Goal: Task Accomplishment & Management: Use online tool/utility

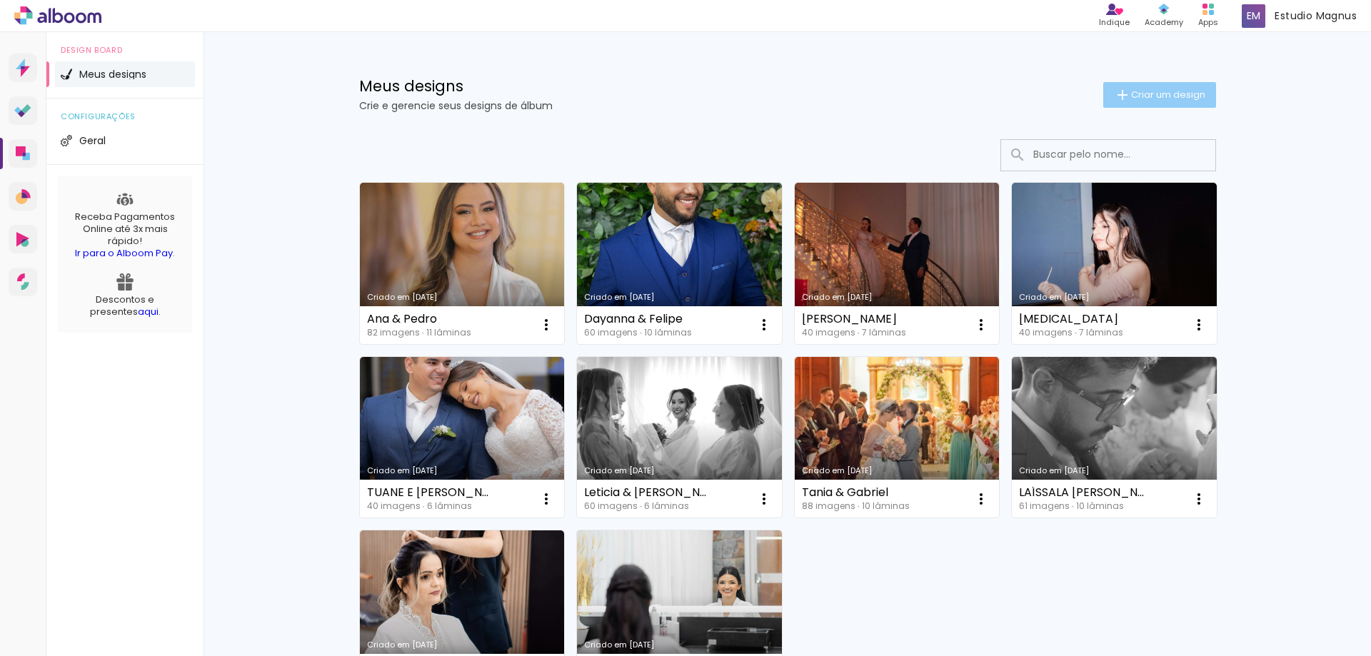
click at [1172, 96] on span "Criar um design" at bounding box center [1168, 94] width 74 height 9
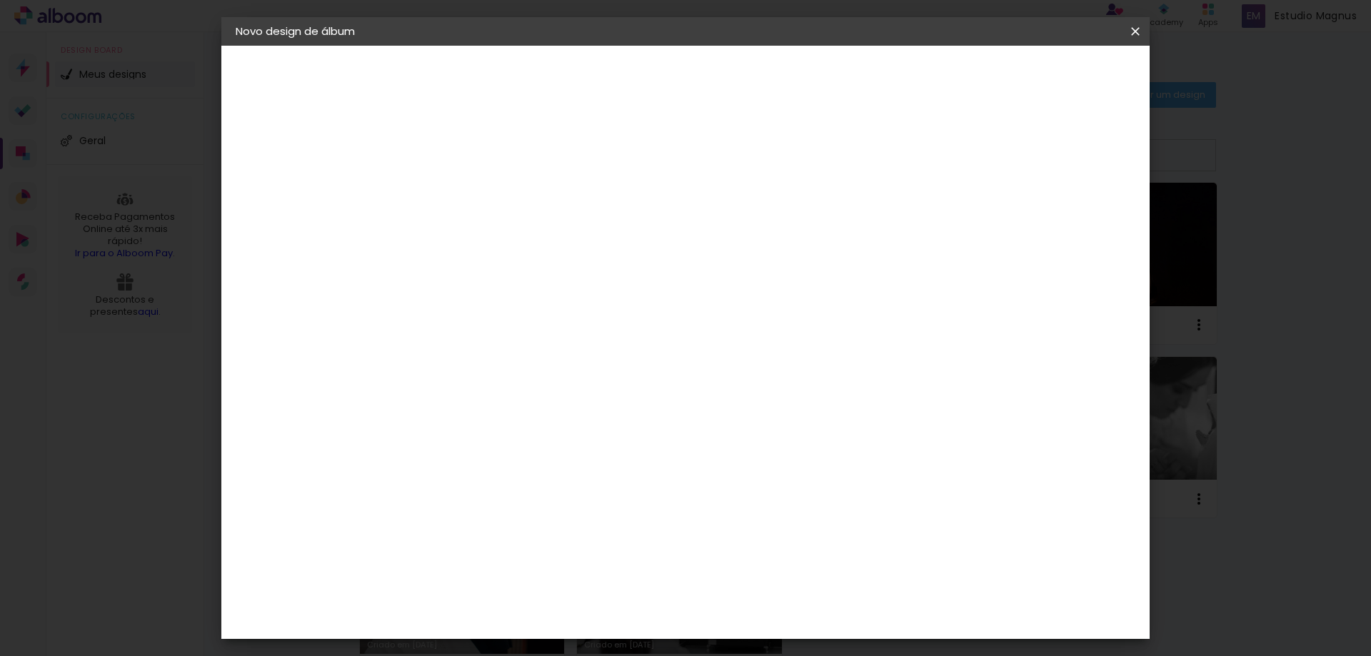
click at [469, 186] on input at bounding box center [469, 192] width 0 height 22
type input "F"
type input "r"
type input "Rayani"
type paper-input "Rayani"
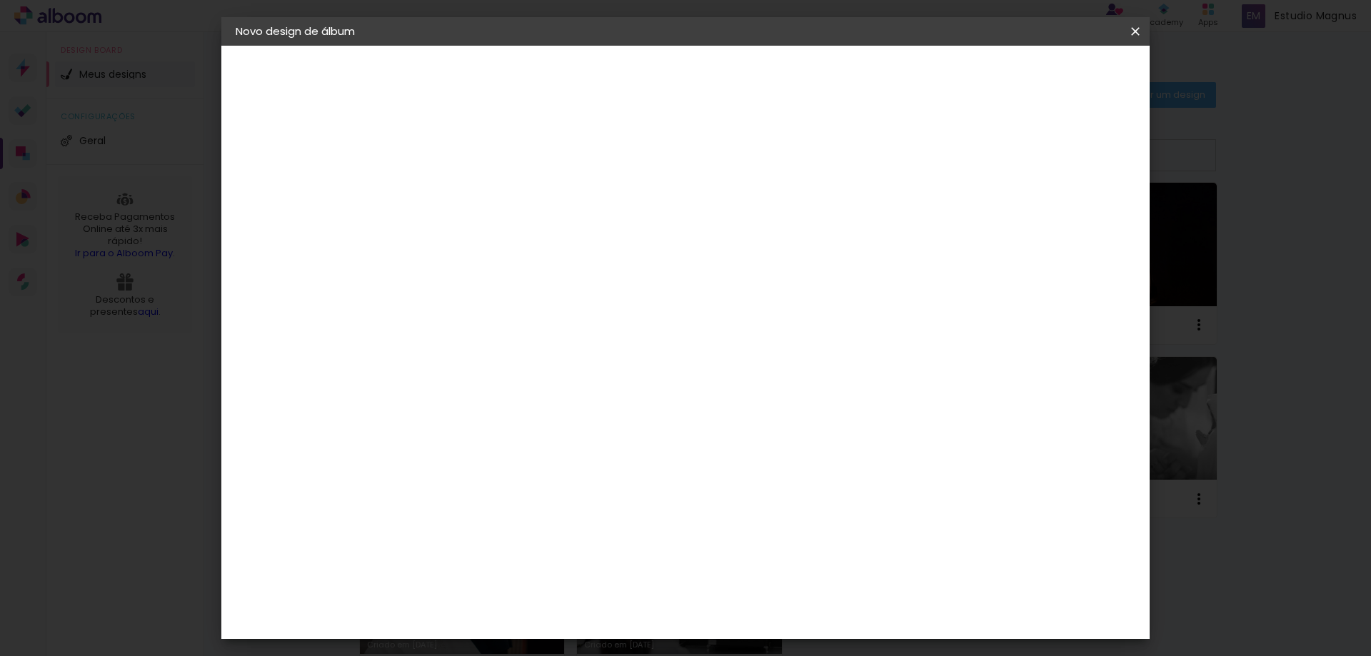
click at [615, 81] on paper-button "Avançar" at bounding box center [580, 76] width 70 height 24
click at [503, 504] on div "Criativa Álbuns" at bounding box center [482, 515] width 44 height 23
click at [0, 0] on slot "Avançar" at bounding box center [0, 0] width 0 height 0
click at [525, 242] on input "text" at bounding box center [497, 249] width 56 height 22
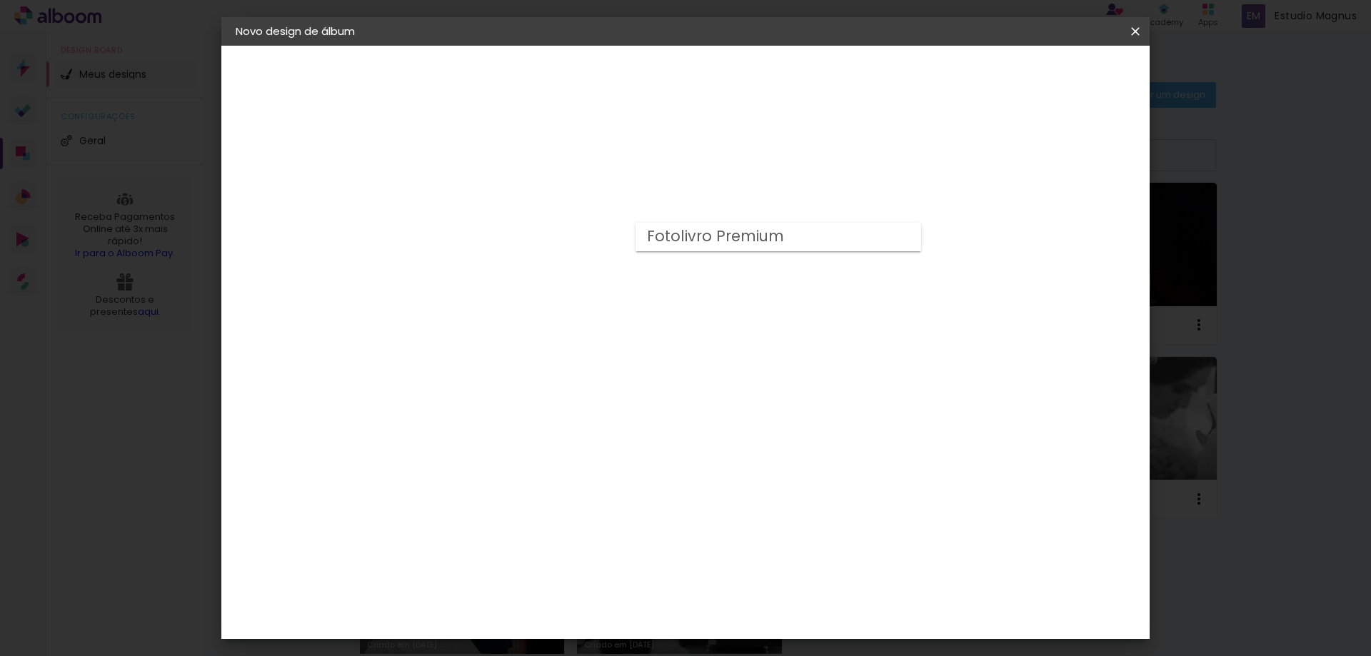
click at [784, 229] on paper-item "Fotolivro Premium" at bounding box center [778, 237] width 286 height 29
type input "Fotolivro Premium"
click at [666, 186] on h3 "Opções disponíveis" at bounding box center [565, 181] width 202 height 14
click at [661, 234] on iron-icon at bounding box center [652, 234] width 17 height 17
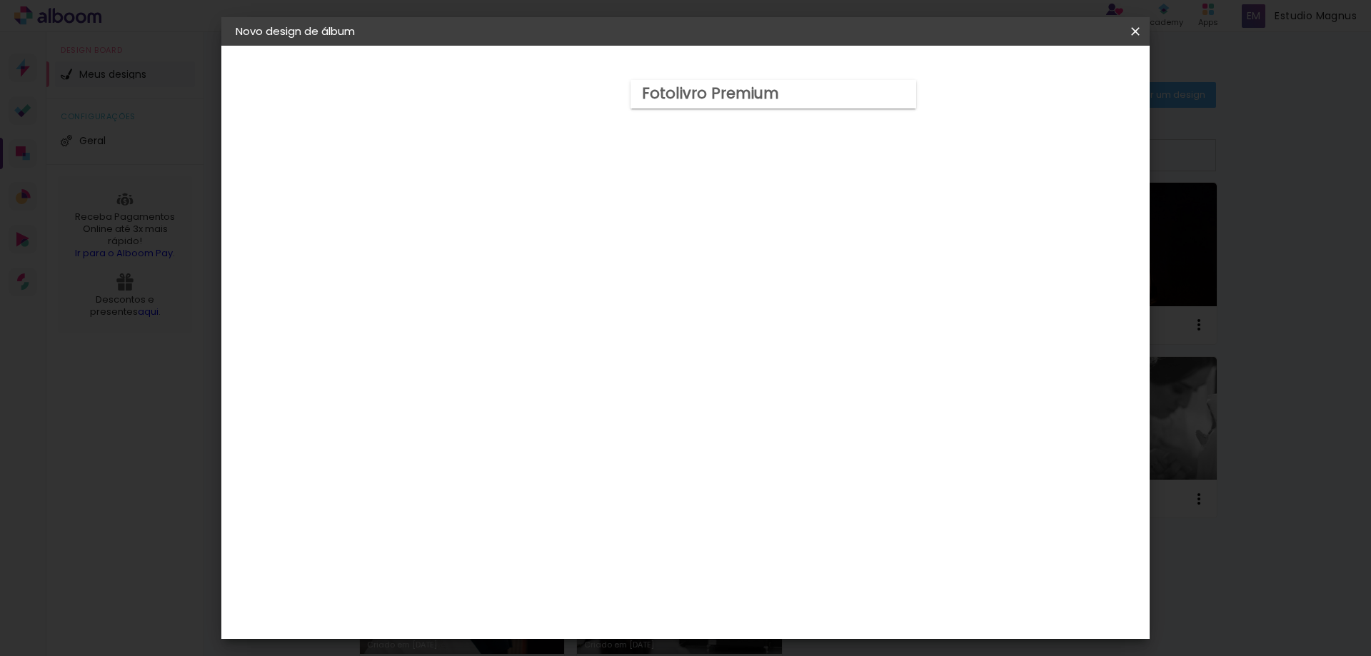
click at [723, 167] on div "Opções disponíveis Fotolivro Premium Tamanho Escolha o tamanho Horizontal Model…" at bounding box center [565, 106] width 316 height 121
click at [665, 583] on span "30.5 × 60.6 cm" at bounding box center [641, 602] width 47 height 38
click at [0, 0] on slot "Avançar" at bounding box center [0, 0] width 0 height 0
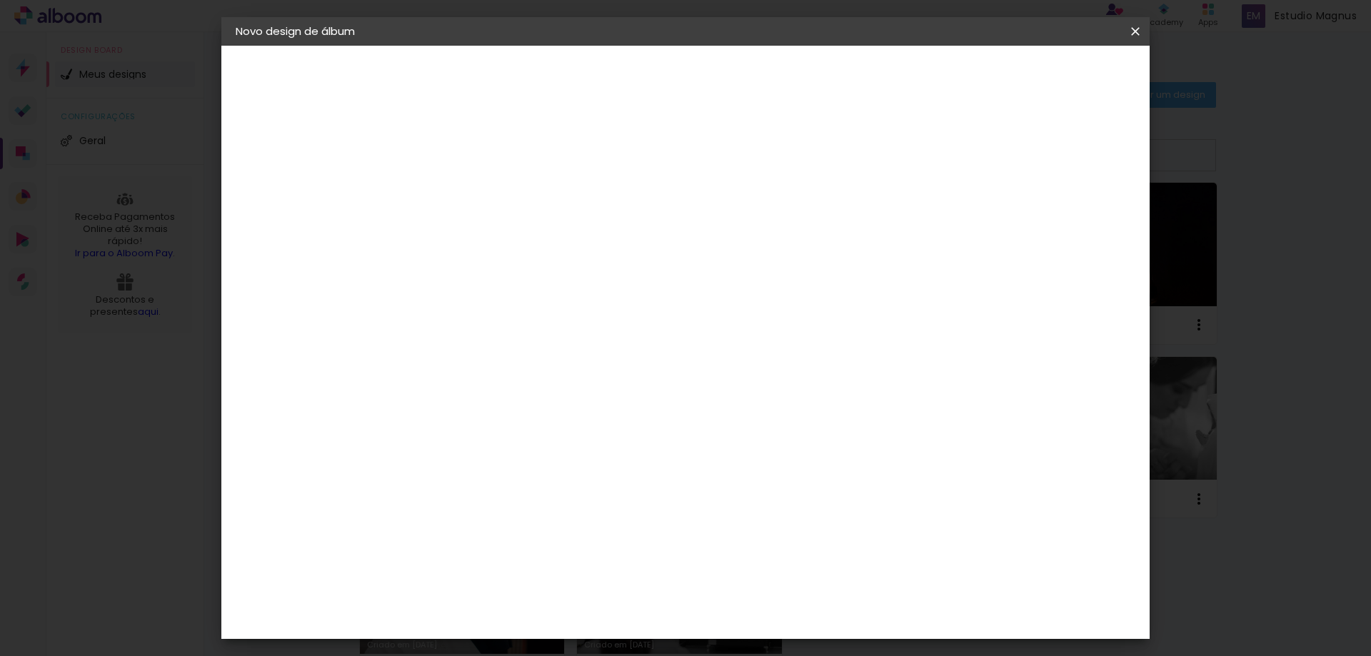
drag, startPoint x: 447, startPoint y: 157, endPoint x: 301, endPoint y: 162, distance: 146.4
click at [331, 46] on quentale-album-spec "Iniciar design Iniciar design" at bounding box center [685, 46] width 928 height 0
type input "1"
type paper-input "1"
click at [890, 139] on div "mm Mostrar sangria" at bounding box center [744, 154] width 632 height 32
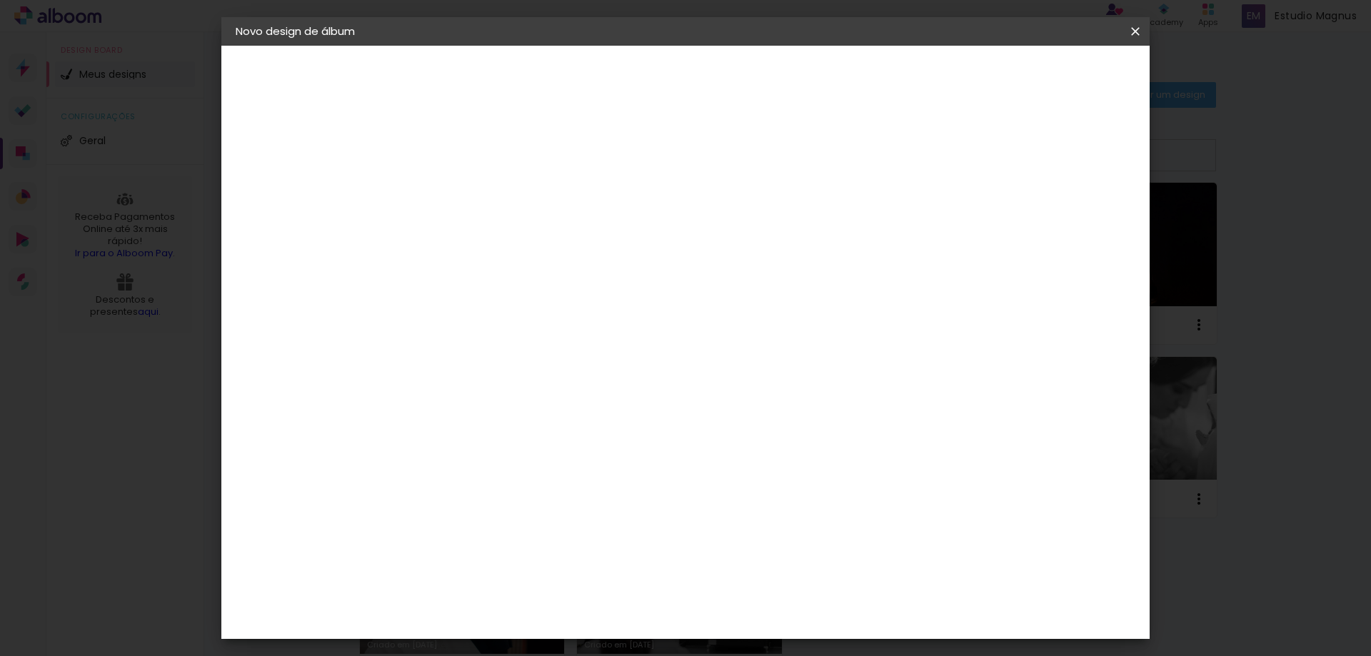
click at [1004, 209] on span "5" at bounding box center [1002, 213] width 16 height 21
drag, startPoint x: 1011, startPoint y: 214, endPoint x: 974, endPoint y: 218, distance: 37.3
click at [974, 218] on div "30.3 cm Largura da página 30.5 cm Altura 60.6 cm Largura da lâmina (2 páginas) …" at bounding box center [744, 228] width 632 height 114
click at [1004, 212] on span "5" at bounding box center [1002, 213] width 16 height 21
click at [638, 154] on div "mm Mostrar sangria" at bounding box center [744, 154] width 632 height 32
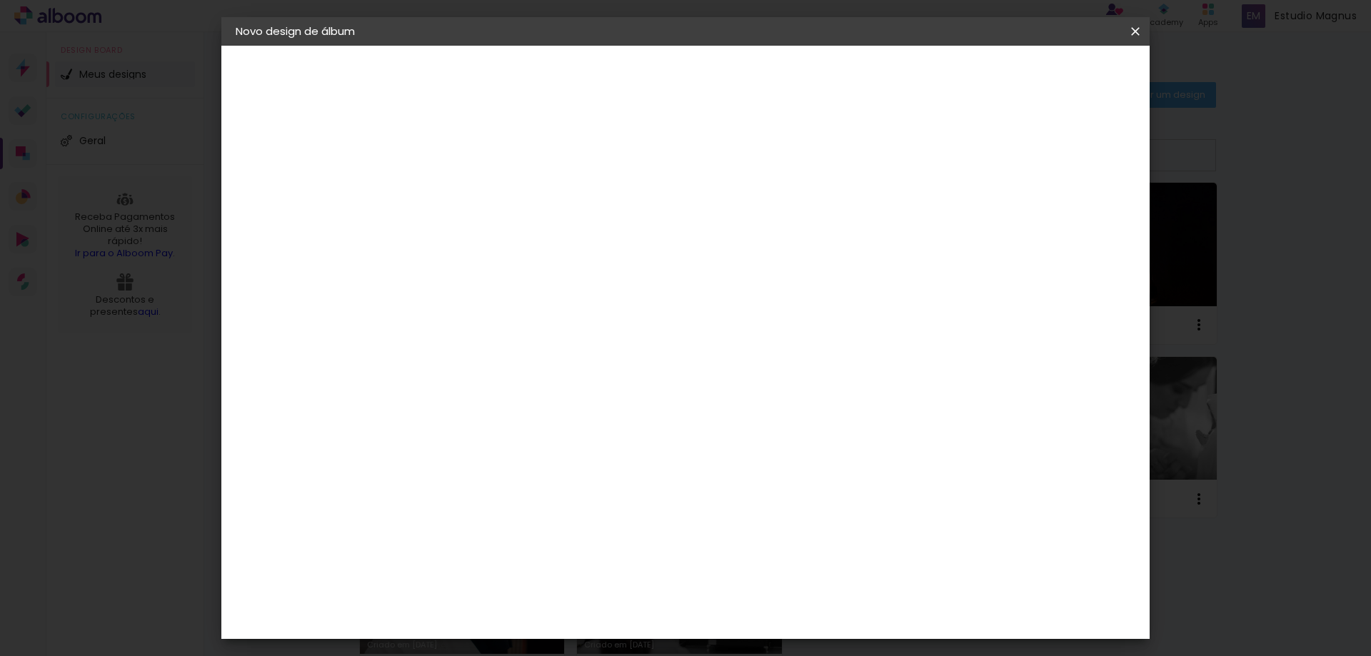
drag, startPoint x: 442, startPoint y: 151, endPoint x: 345, endPoint y: 155, distance: 97.2
click at [352, 46] on quentale-album-spec "Iniciar design Iniciar design" at bounding box center [685, 46] width 928 height 0
type input "2"
type paper-input "2"
click at [665, 146] on div "mm Mostrar sangria" at bounding box center [744, 154] width 632 height 32
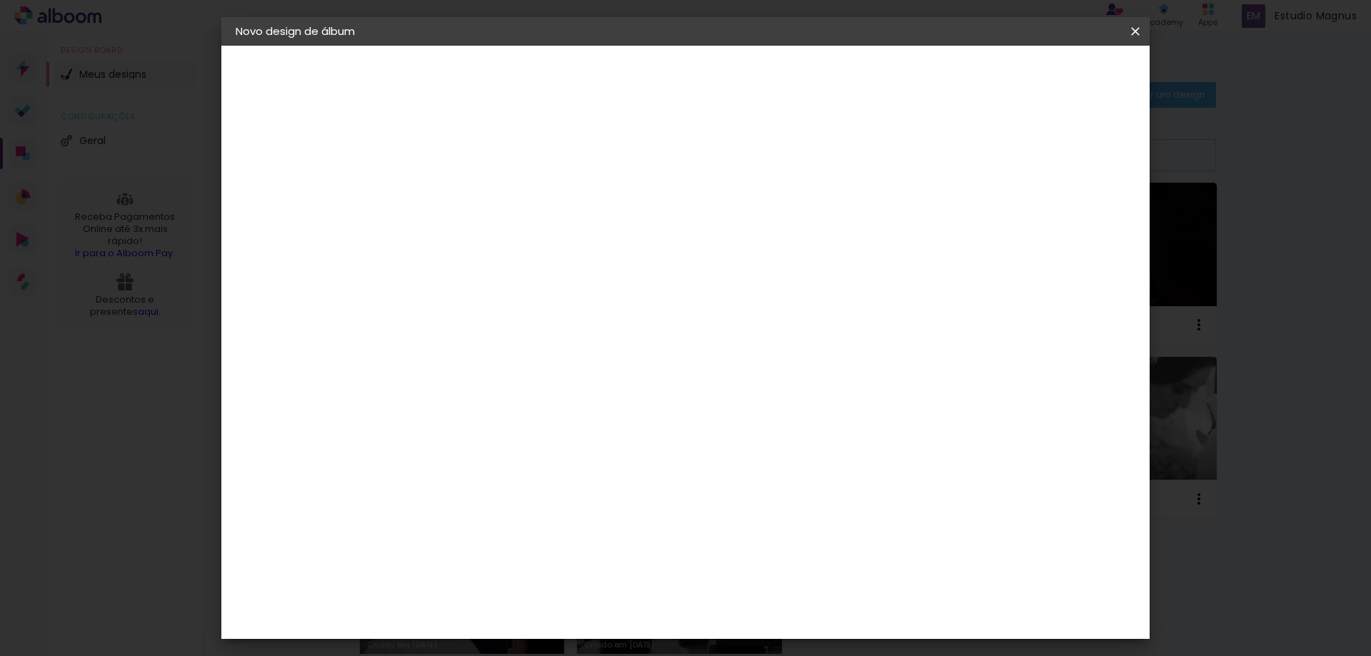
drag, startPoint x: 365, startPoint y: 162, endPoint x: 246, endPoint y: 164, distance: 118.5
click at [253, 46] on quentale-album-spec "Iniciar design Iniciar design" at bounding box center [685, 46] width 928 height 0
type input "1"
type paper-input "1"
click at [477, 156] on input "1" at bounding box center [457, 154] width 49 height 18
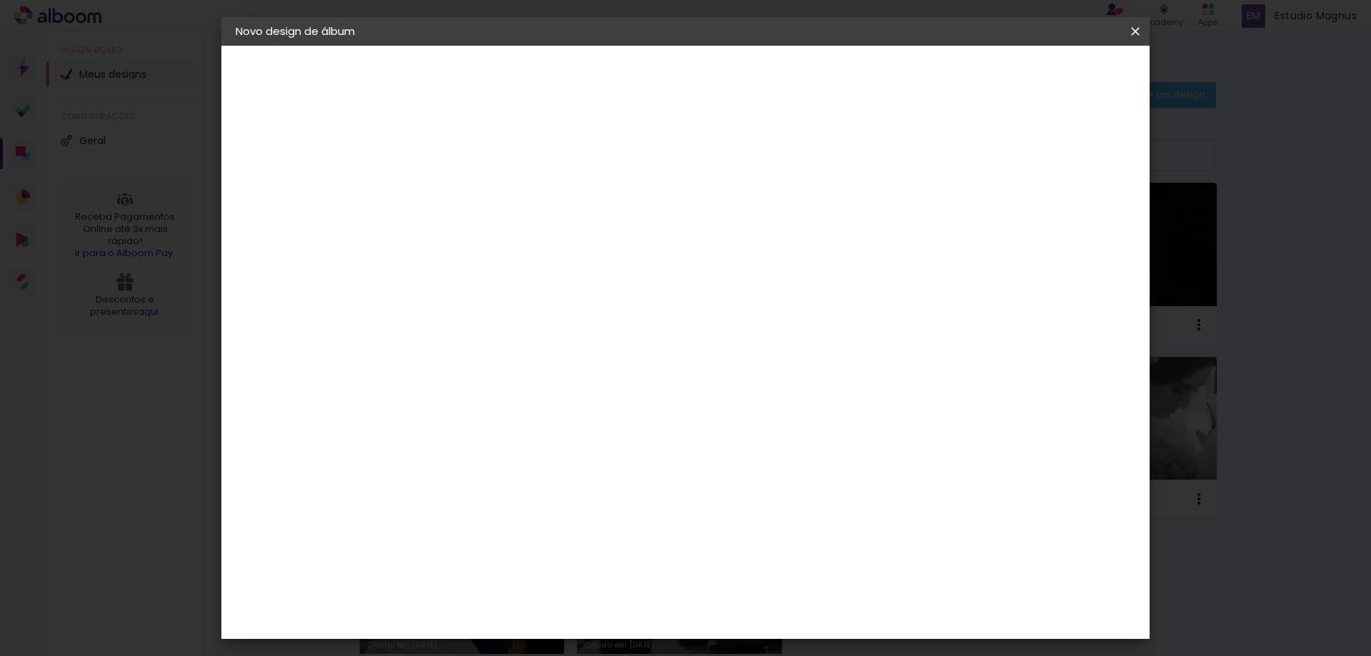
click at [1060, 67] on paper-button "Iniciar design" at bounding box center [1014, 76] width 94 height 24
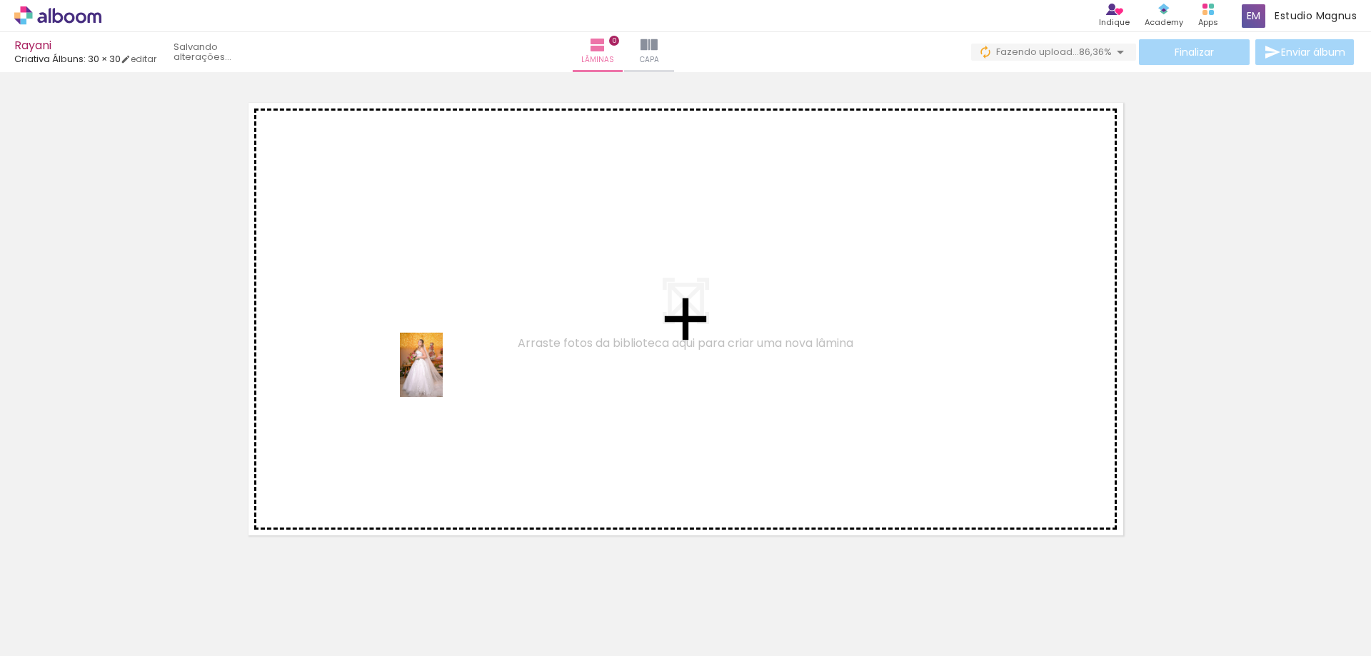
drag, startPoint x: 149, startPoint y: 625, endPoint x: 443, endPoint y: 376, distance: 384.9
click at [443, 376] on quentale-workspace at bounding box center [685, 328] width 1371 height 656
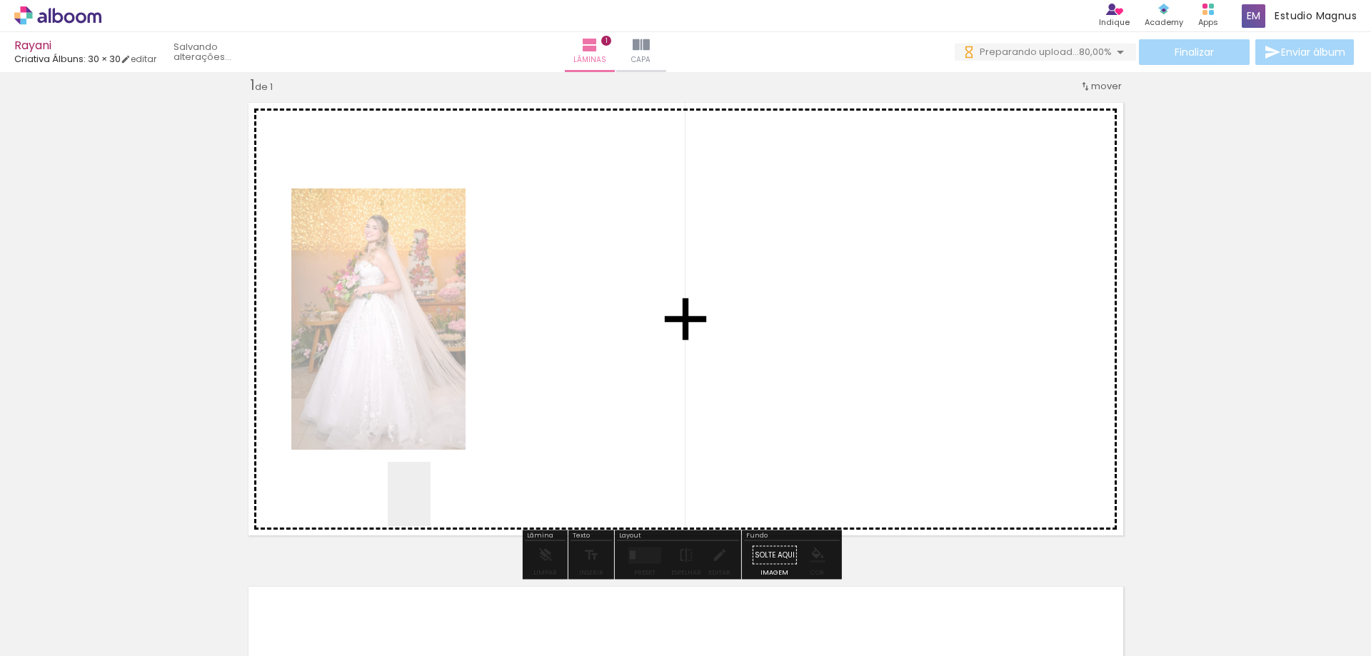
drag, startPoint x: 241, startPoint y: 620, endPoint x: 664, endPoint y: 356, distance: 498.6
click at [664, 356] on quentale-workspace at bounding box center [685, 328] width 1371 height 656
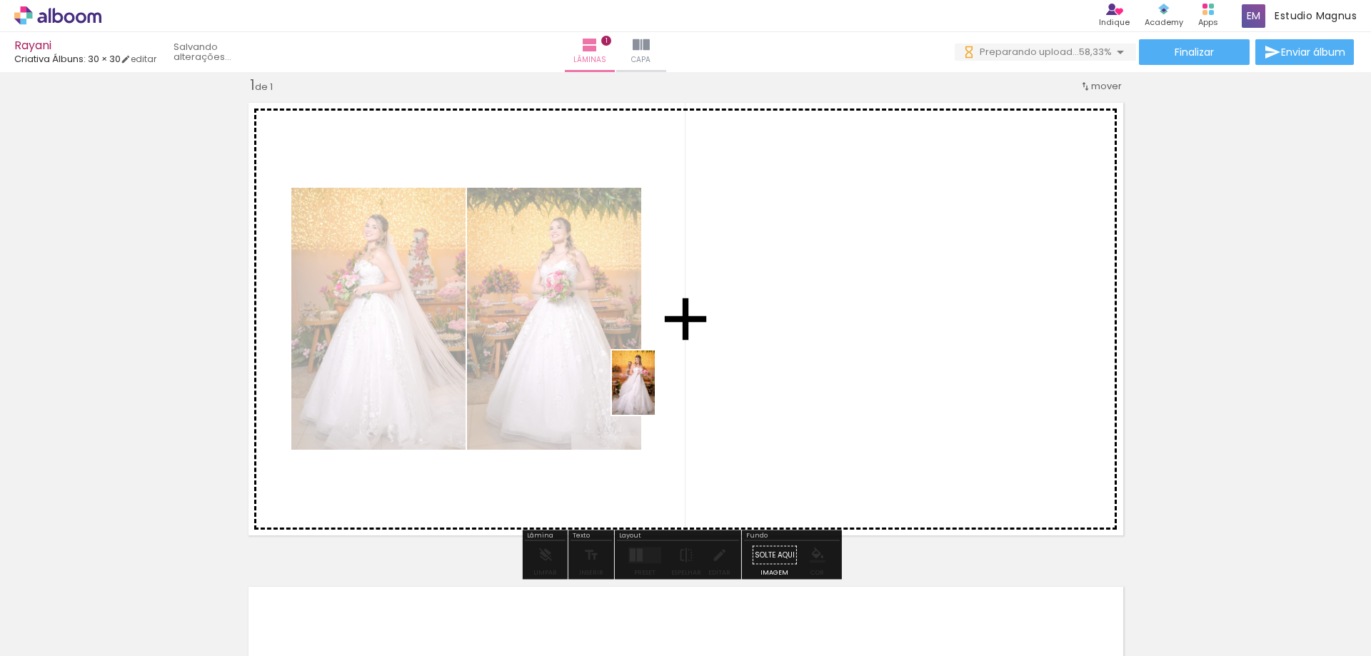
drag, startPoint x: 316, startPoint y: 634, endPoint x: 655, endPoint y: 393, distance: 415.8
click at [655, 393] on quentale-workspace at bounding box center [685, 328] width 1371 height 656
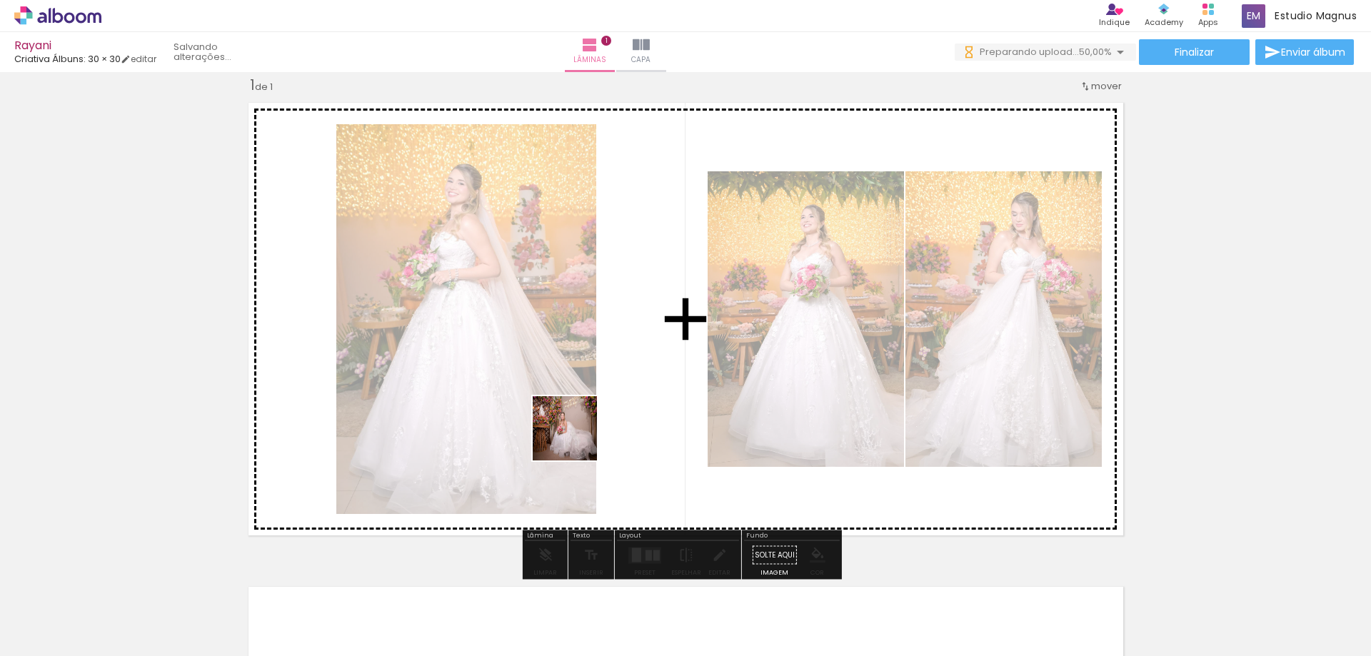
drag, startPoint x: 393, startPoint y: 628, endPoint x: 583, endPoint y: 433, distance: 272.1
click at [583, 433] on quentale-workspace at bounding box center [685, 328] width 1371 height 656
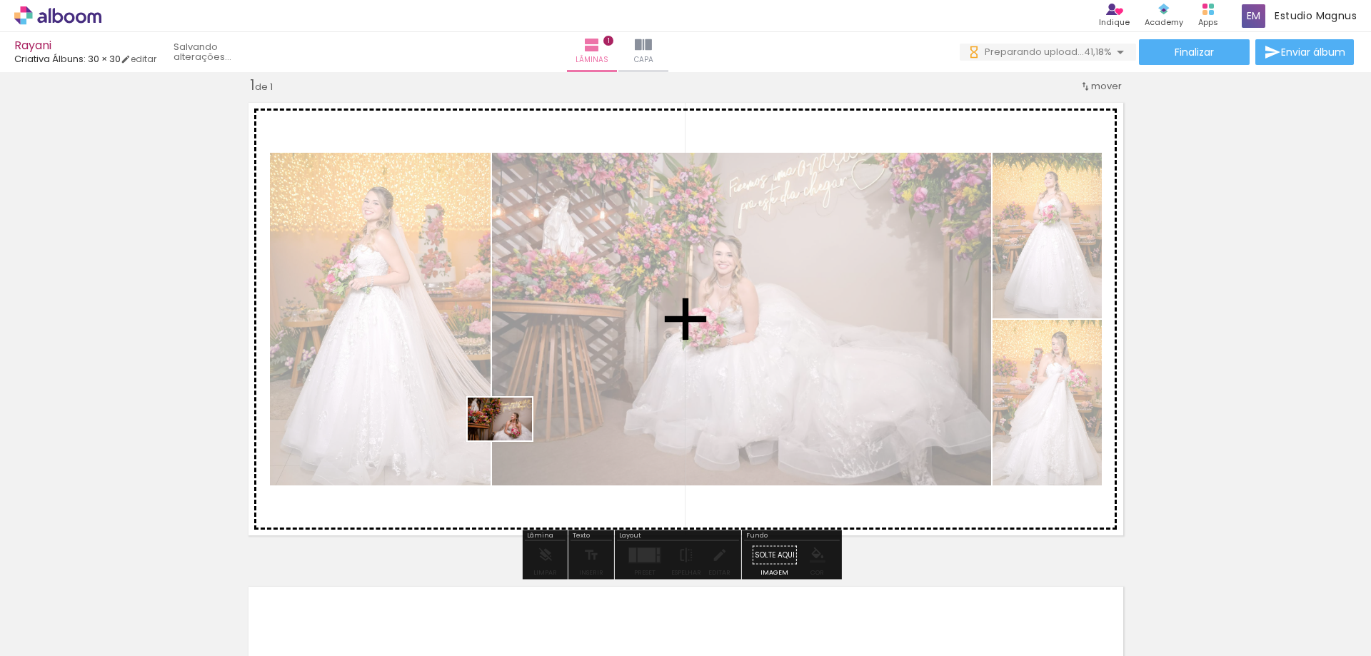
drag, startPoint x: 483, startPoint y: 625, endPoint x: 510, endPoint y: 440, distance: 186.3
click at [510, 440] on quentale-workspace at bounding box center [685, 328] width 1371 height 656
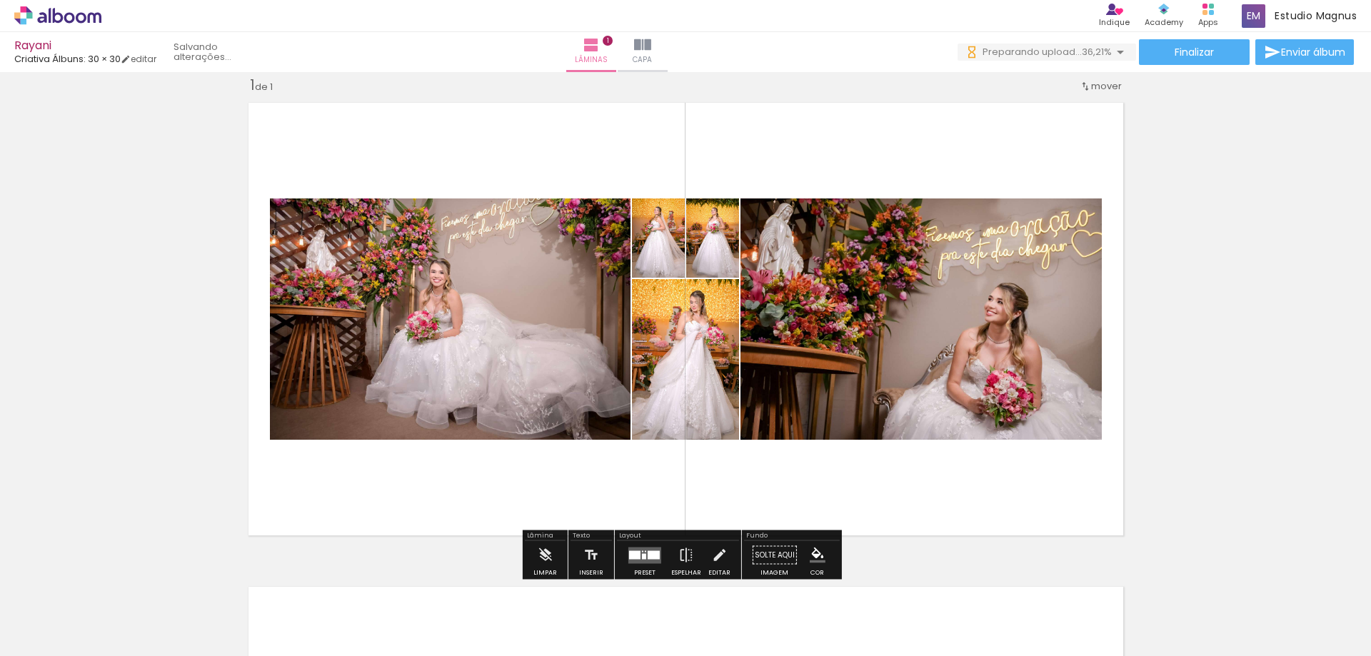
click at [643, 556] on div at bounding box center [644, 556] width 4 height 6
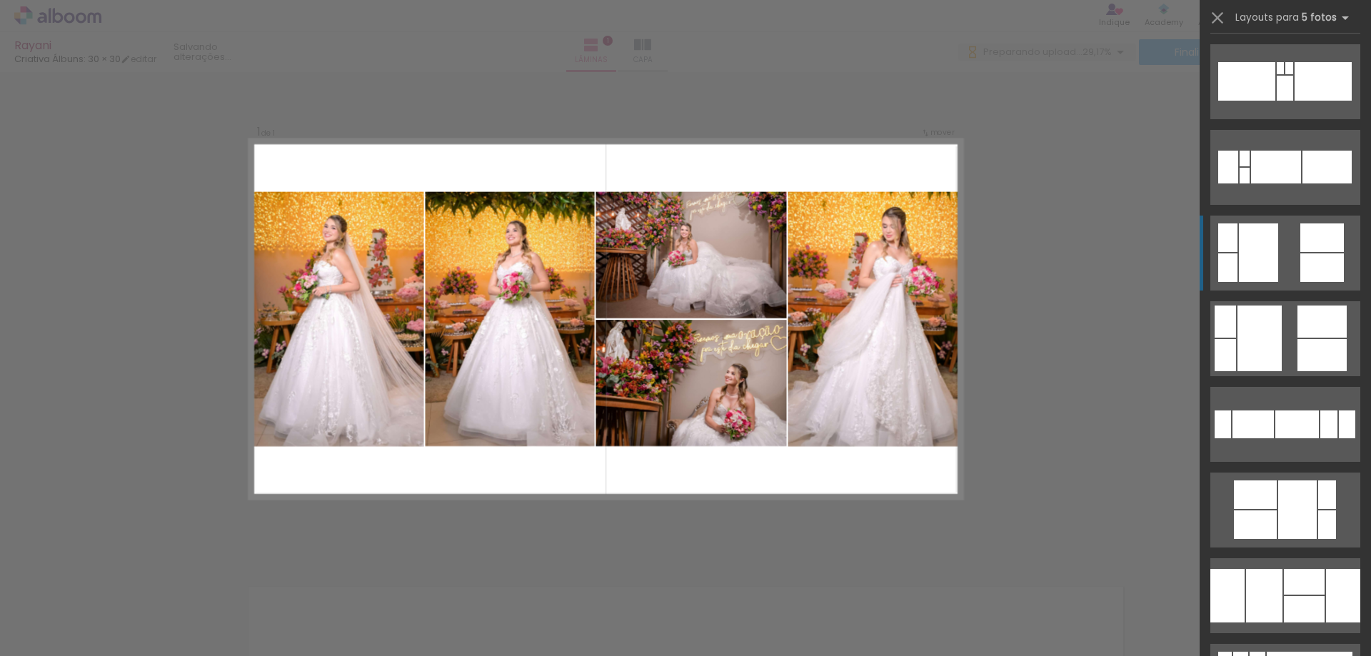
scroll to position [857, 0]
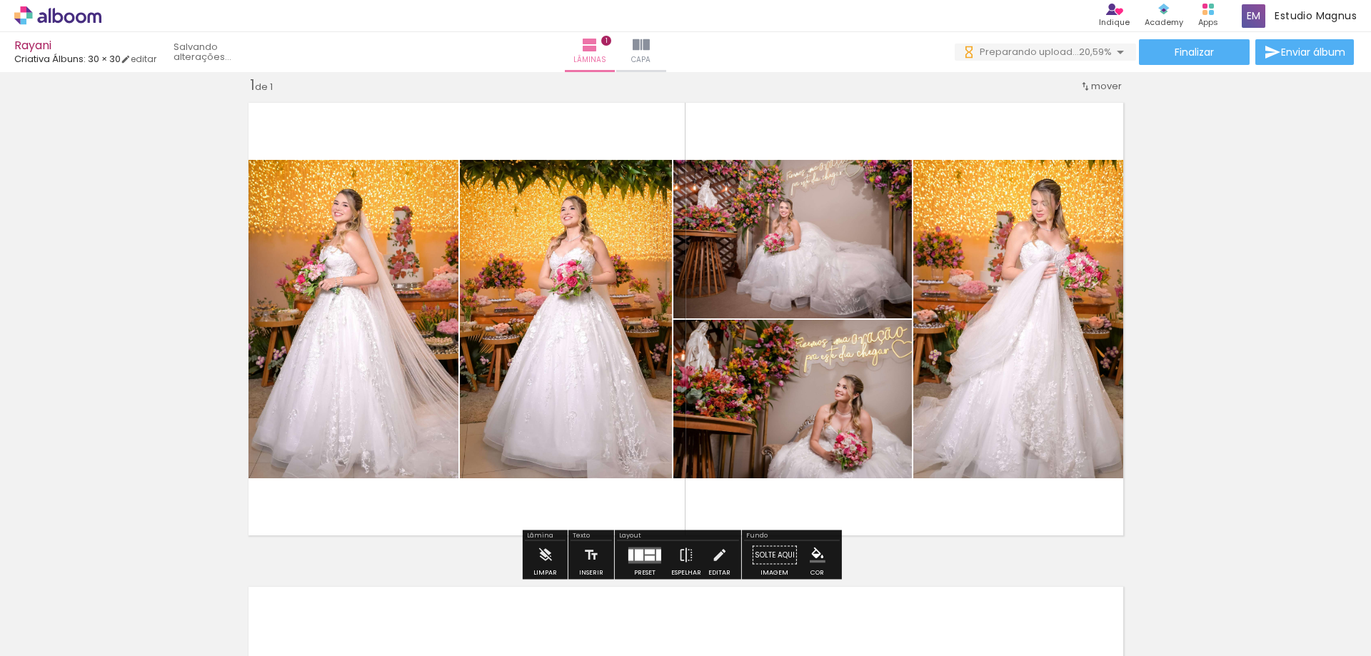
scroll to position [0, 0]
click at [640, 553] on quentale-layouter at bounding box center [644, 555] width 33 height 16
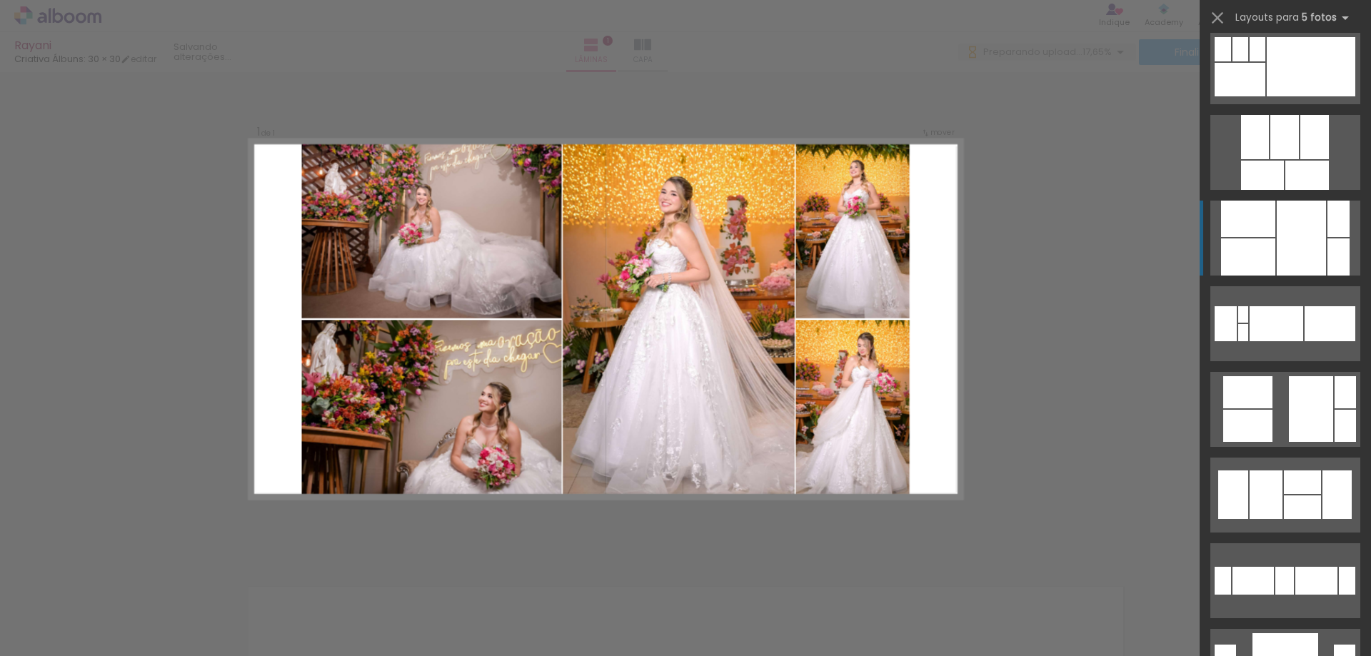
click at [1286, 233] on div at bounding box center [1300, 238] width 49 height 75
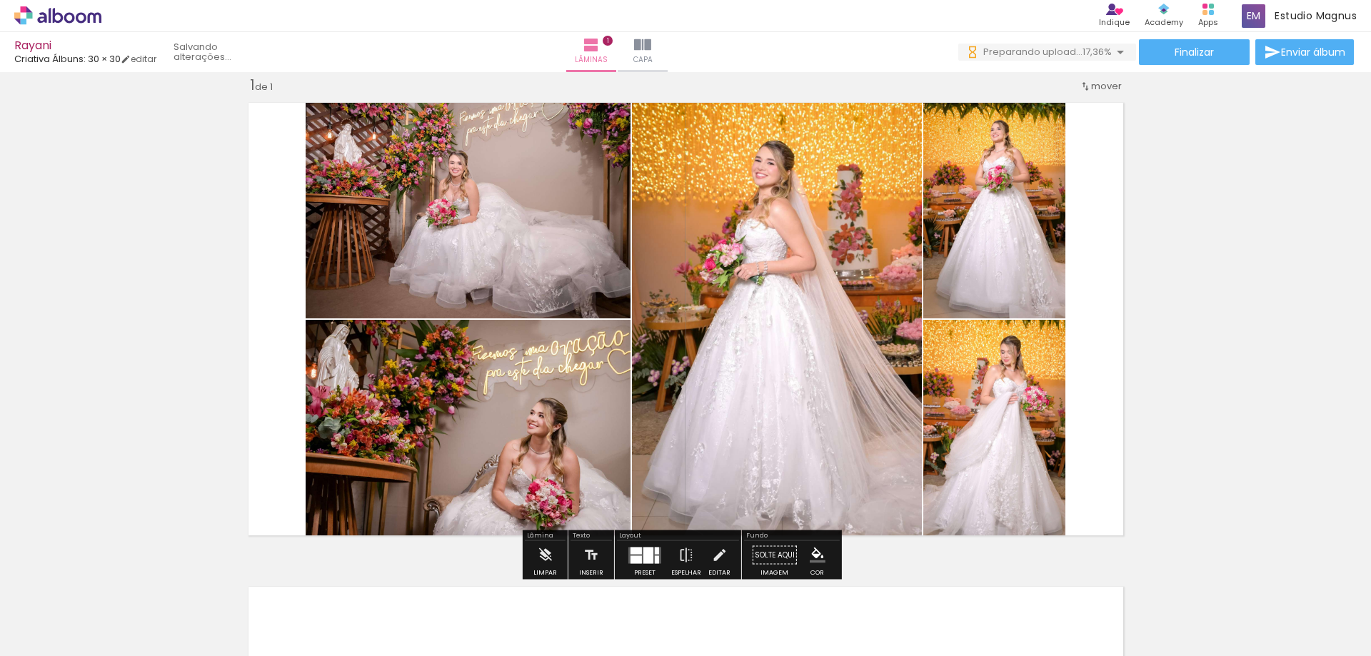
click at [1252, 235] on div "Inserir lâmina 1 de 1" at bounding box center [685, 543] width 1371 height 969
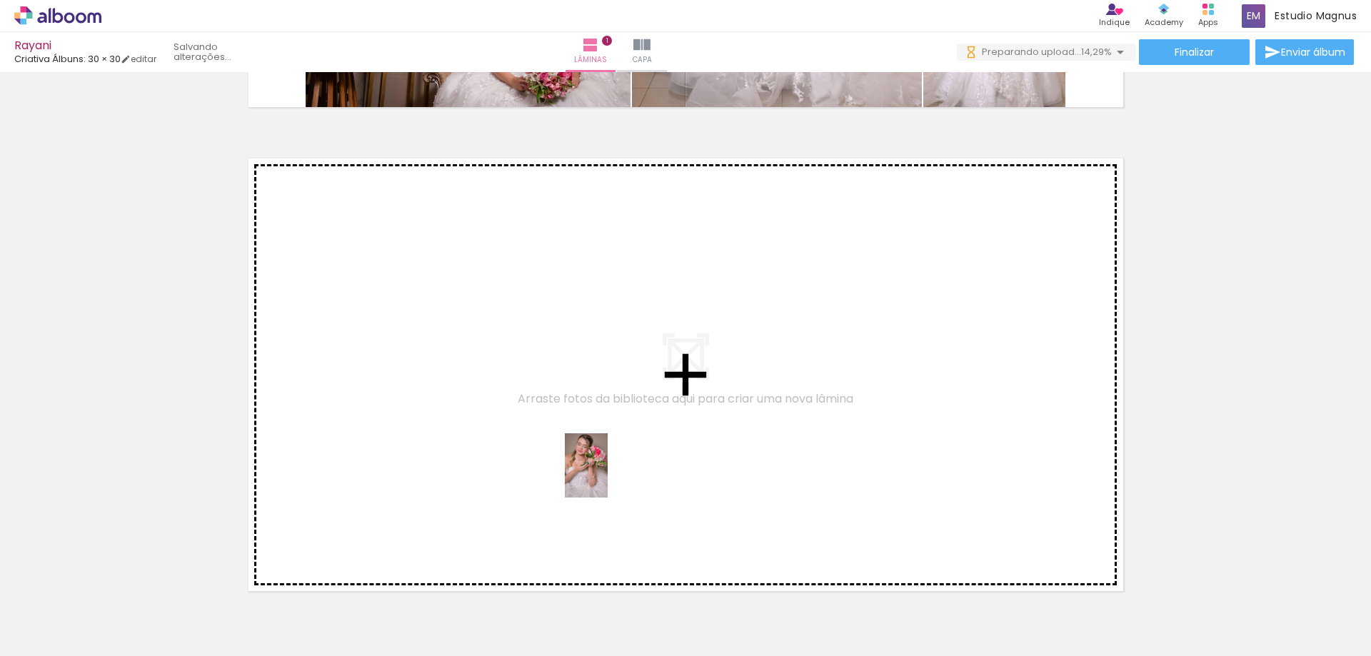
drag, startPoint x: 548, startPoint y: 622, endPoint x: 608, endPoint y: 476, distance: 157.5
click at [608, 476] on quentale-workspace at bounding box center [685, 328] width 1371 height 656
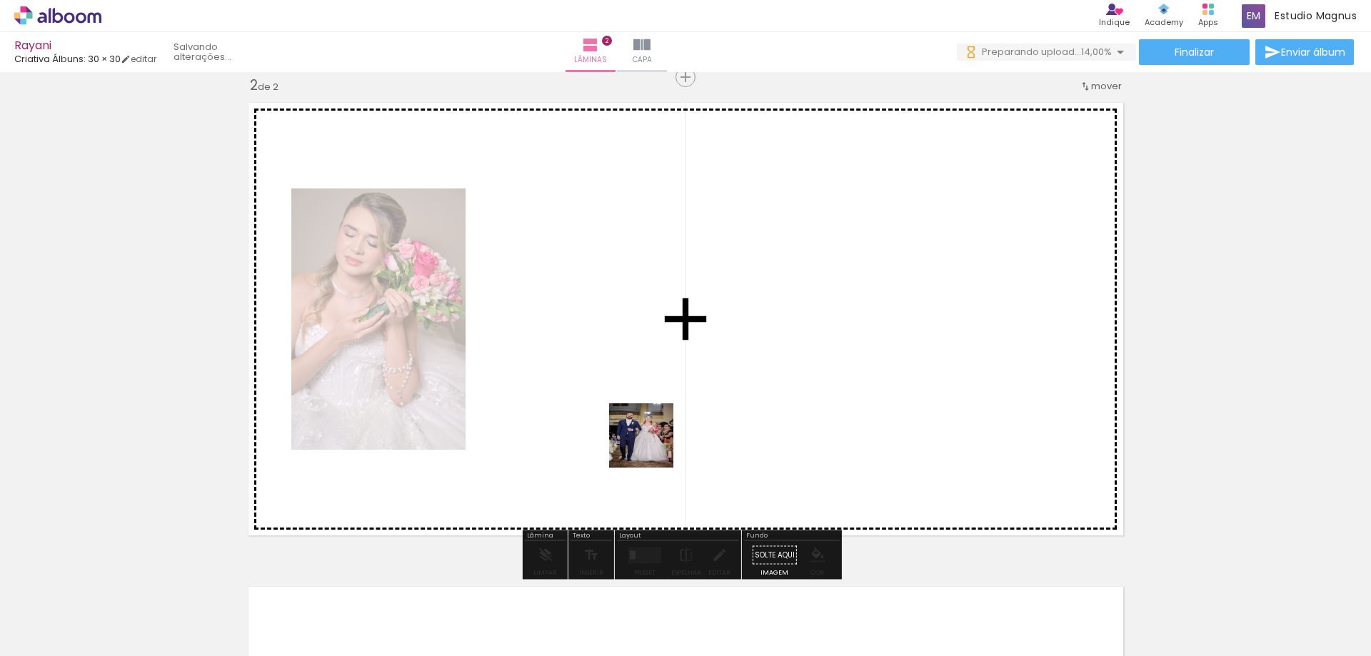
drag, startPoint x: 628, startPoint y: 601, endPoint x: 656, endPoint y: 430, distance: 173.6
click at [656, 430] on quentale-workspace at bounding box center [685, 328] width 1371 height 656
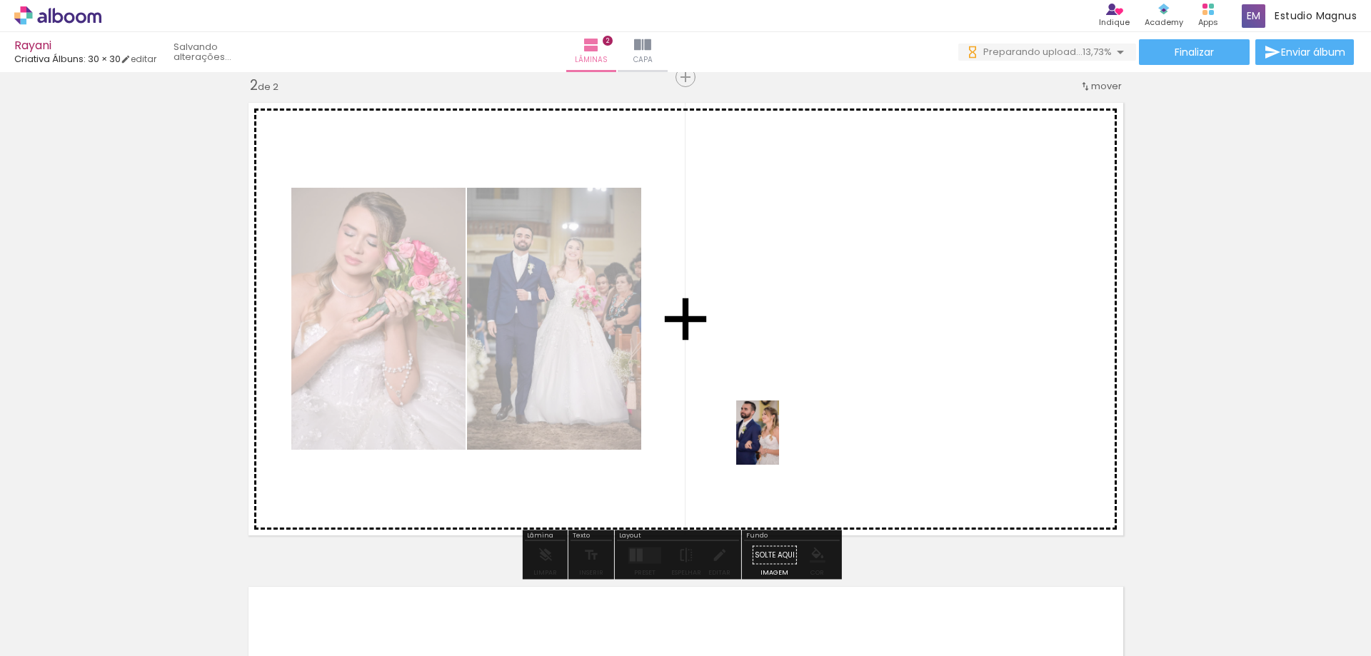
drag, startPoint x: 709, startPoint y: 616, endPoint x: 779, endPoint y: 443, distance: 186.4
click at [779, 443] on quentale-workspace at bounding box center [685, 328] width 1371 height 656
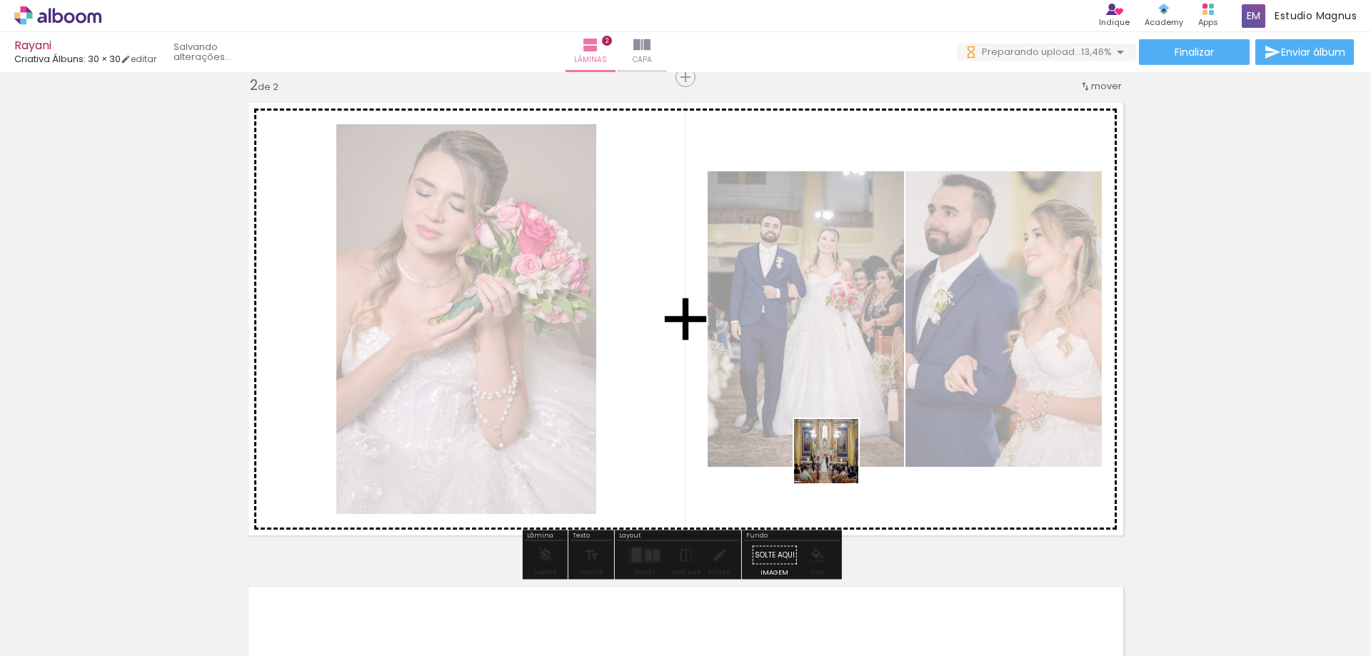
drag, startPoint x: 790, startPoint y: 615, endPoint x: 837, endPoint y: 462, distance: 159.9
click at [837, 462] on quentale-workspace at bounding box center [685, 328] width 1371 height 656
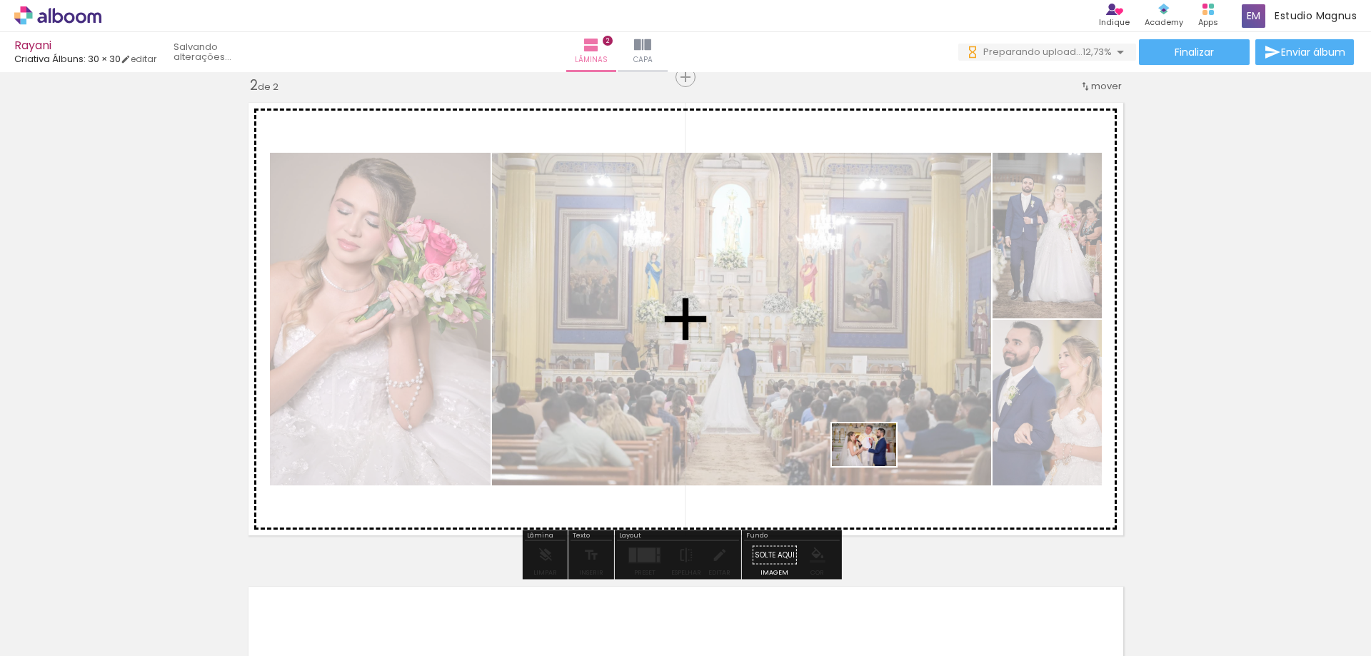
drag, startPoint x: 880, startPoint y: 619, endPoint x: 875, endPoint y: 466, distance: 152.9
click at [875, 466] on quentale-workspace at bounding box center [685, 328] width 1371 height 656
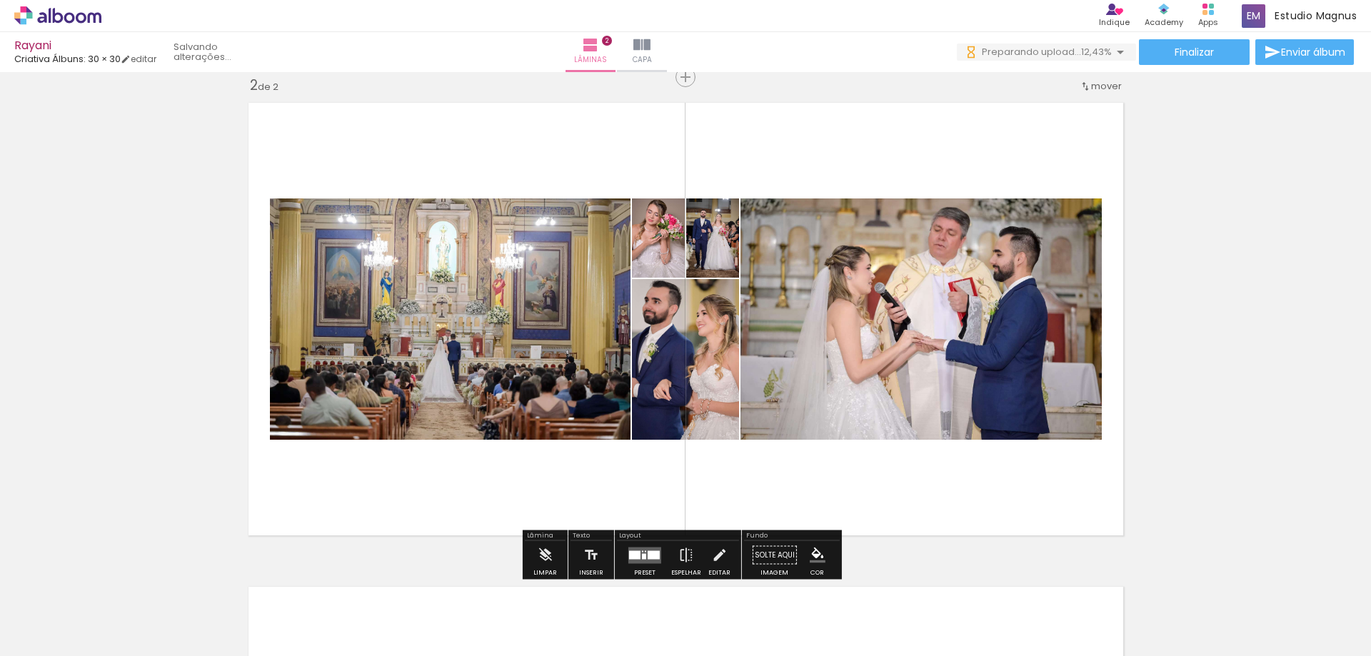
click at [642, 553] on div at bounding box center [644, 556] width 4 height 6
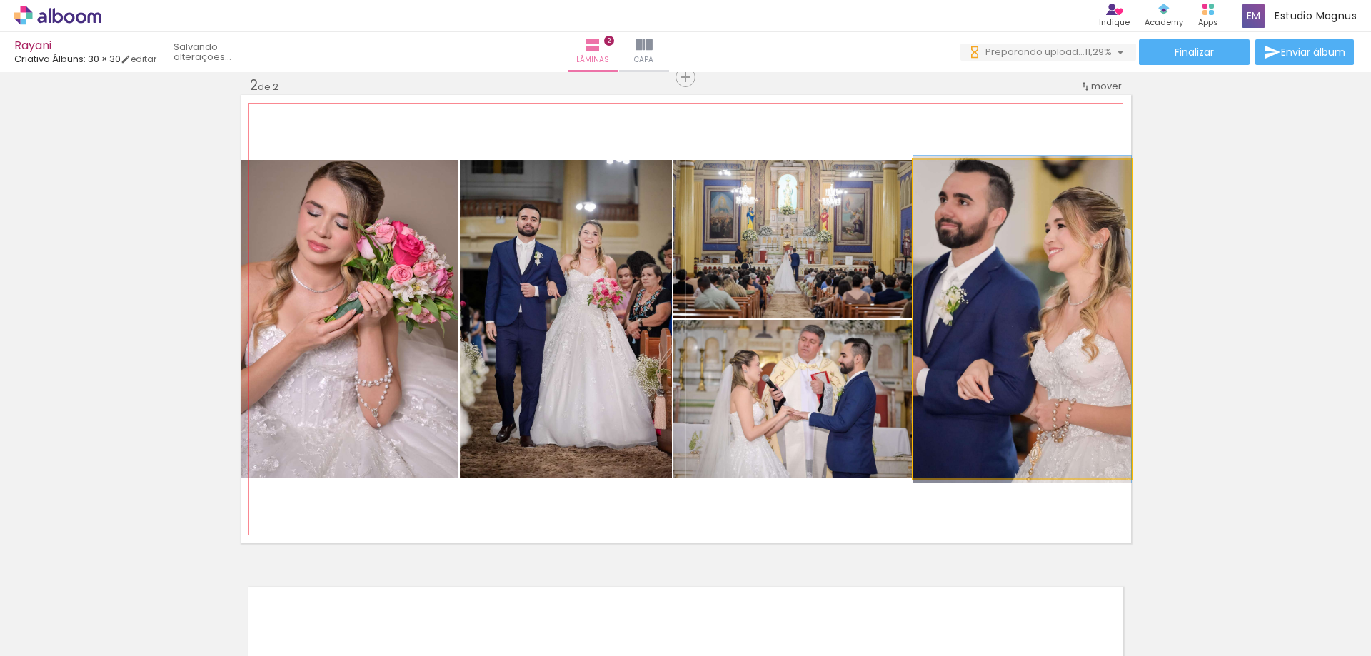
drag, startPoint x: 944, startPoint y: 176, endPoint x: 935, endPoint y: 191, distance: 17.6
type paper-slider "100"
click at [935, 191] on quentale-photo at bounding box center [1022, 319] width 218 height 318
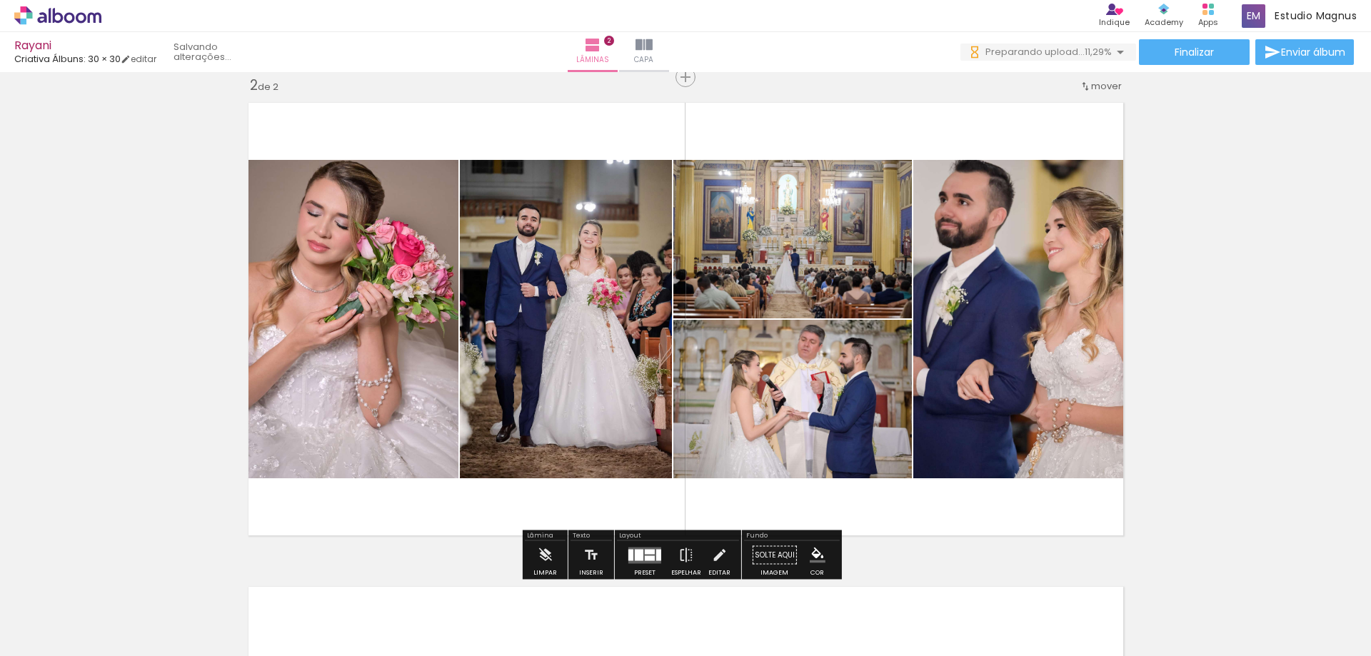
click at [1214, 279] on div "Inserir lâmina 1 de 2 Inserir lâmina 2 de 2" at bounding box center [685, 301] width 1371 height 1453
click at [636, 550] on div at bounding box center [639, 554] width 9 height 11
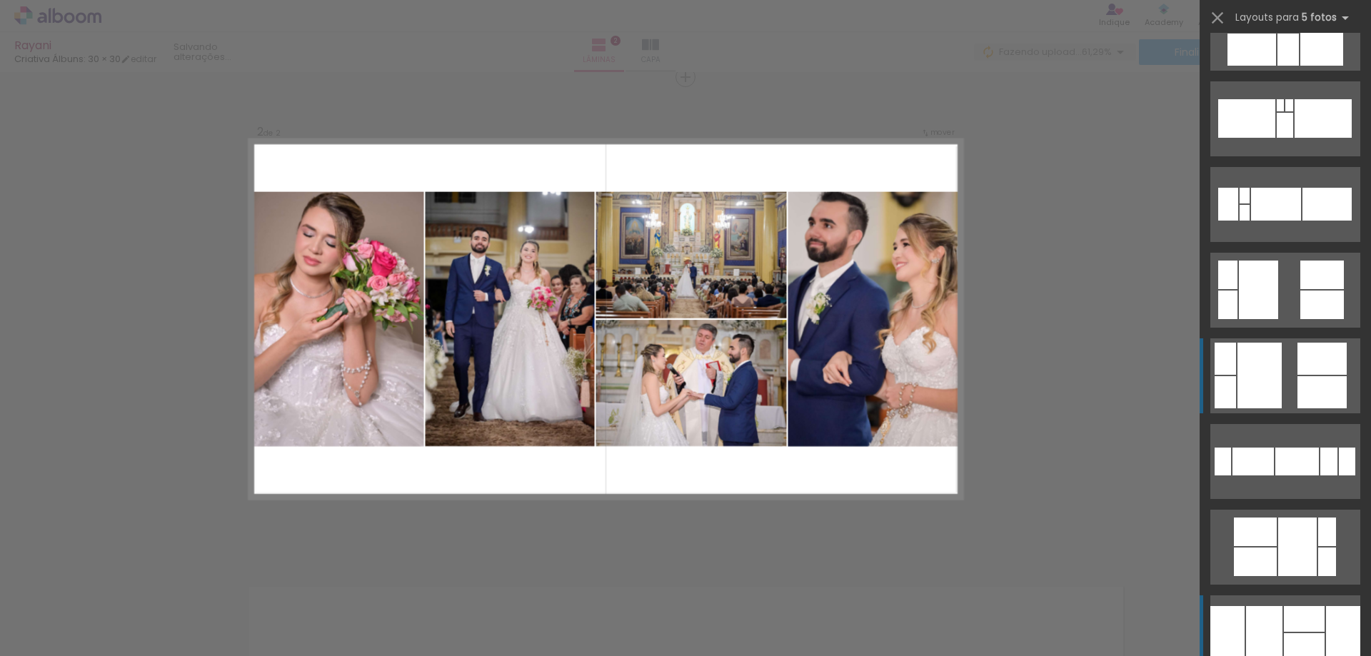
scroll to position [714, 0]
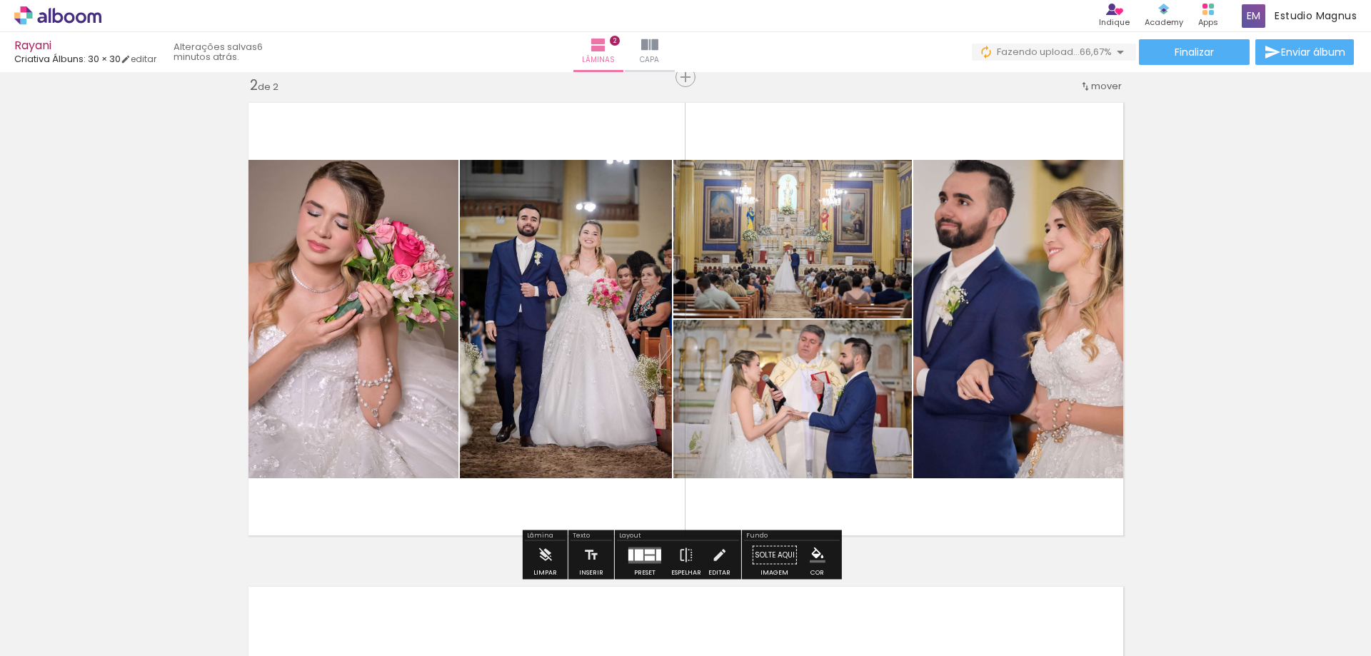
click at [1295, 318] on div "Inserir lâmina 1 de 2 Inserir lâmina 2 de 2" at bounding box center [685, 301] width 1371 height 1453
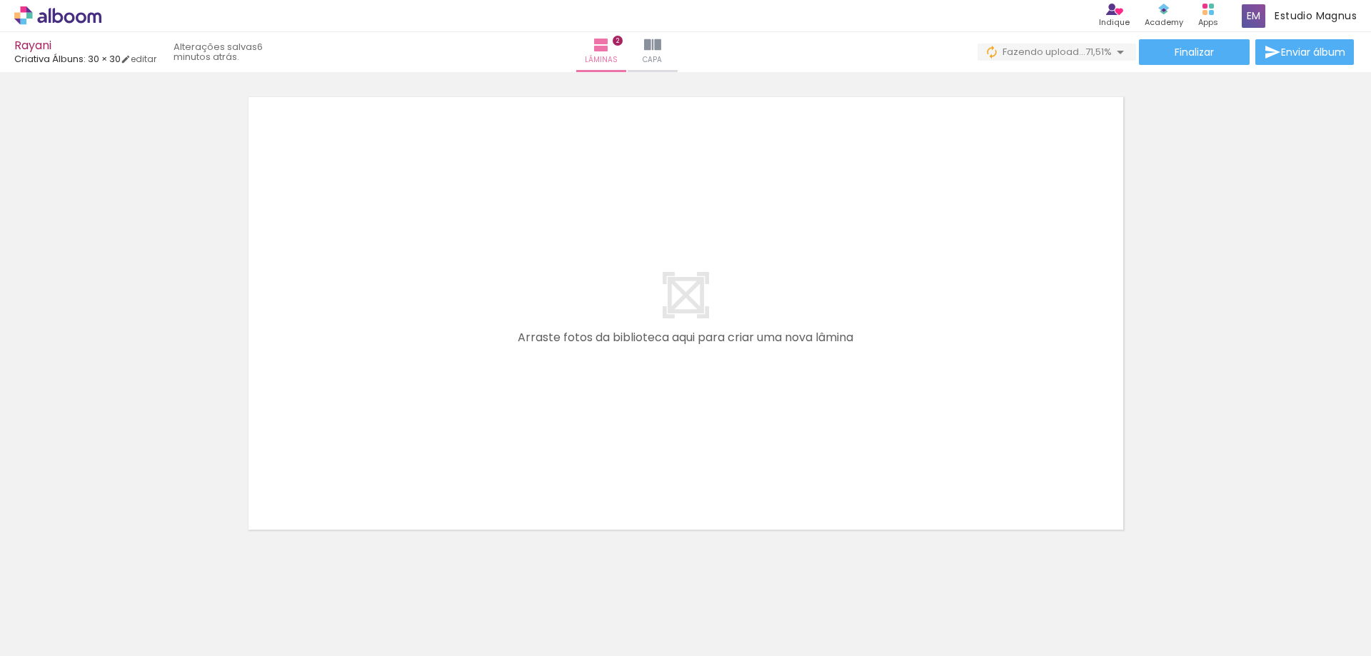
scroll to position [1002, 0]
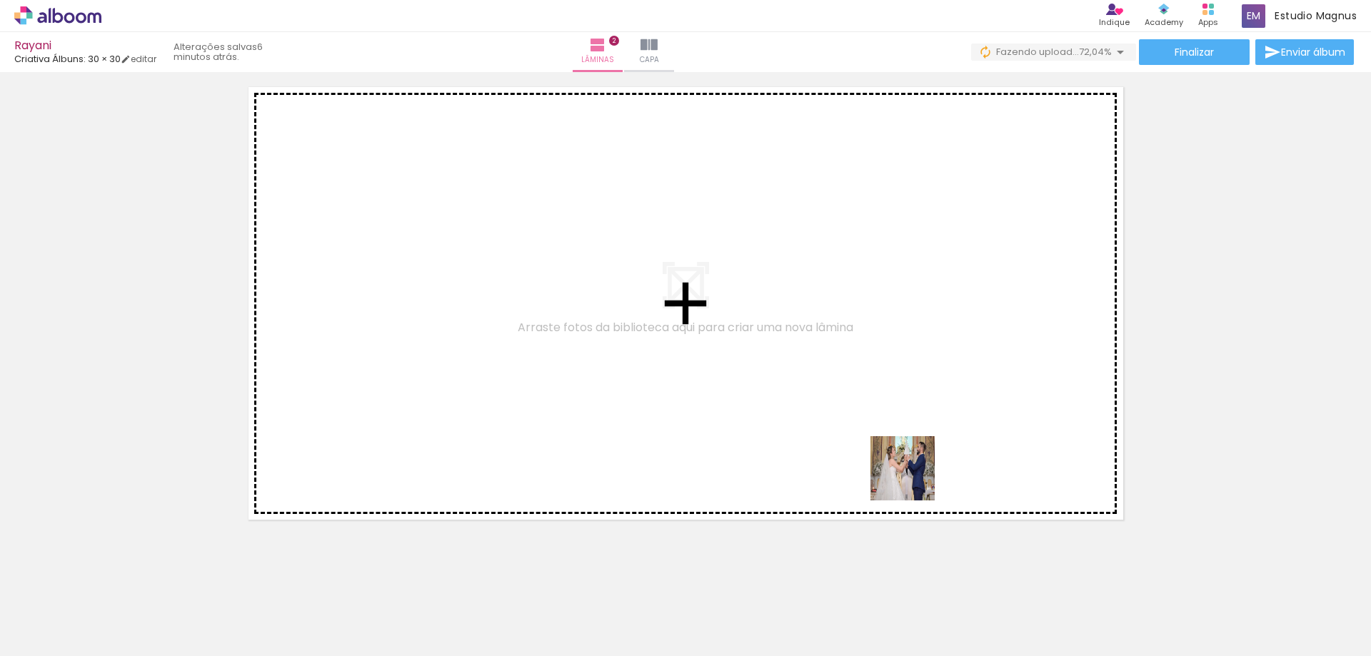
drag, startPoint x: 956, startPoint y: 617, endPoint x: 907, endPoint y: 462, distance: 162.6
click at [907, 462] on quentale-workspace at bounding box center [685, 328] width 1371 height 656
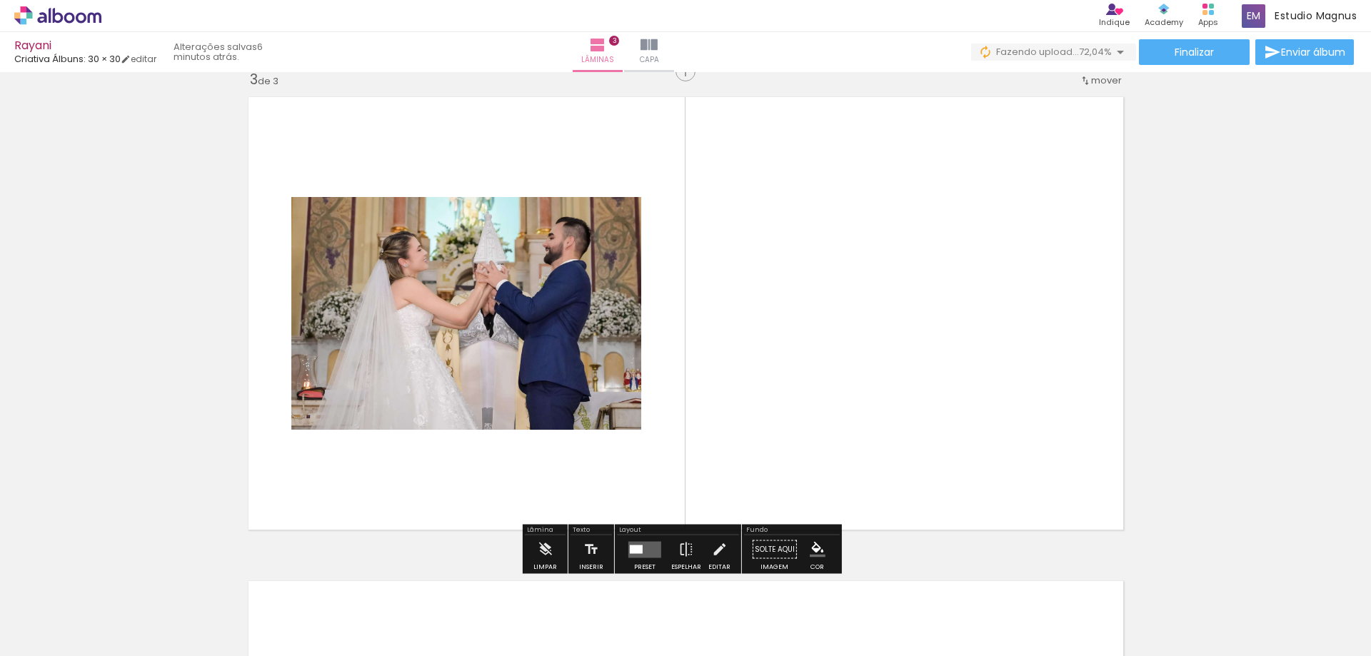
scroll to position [987, 0]
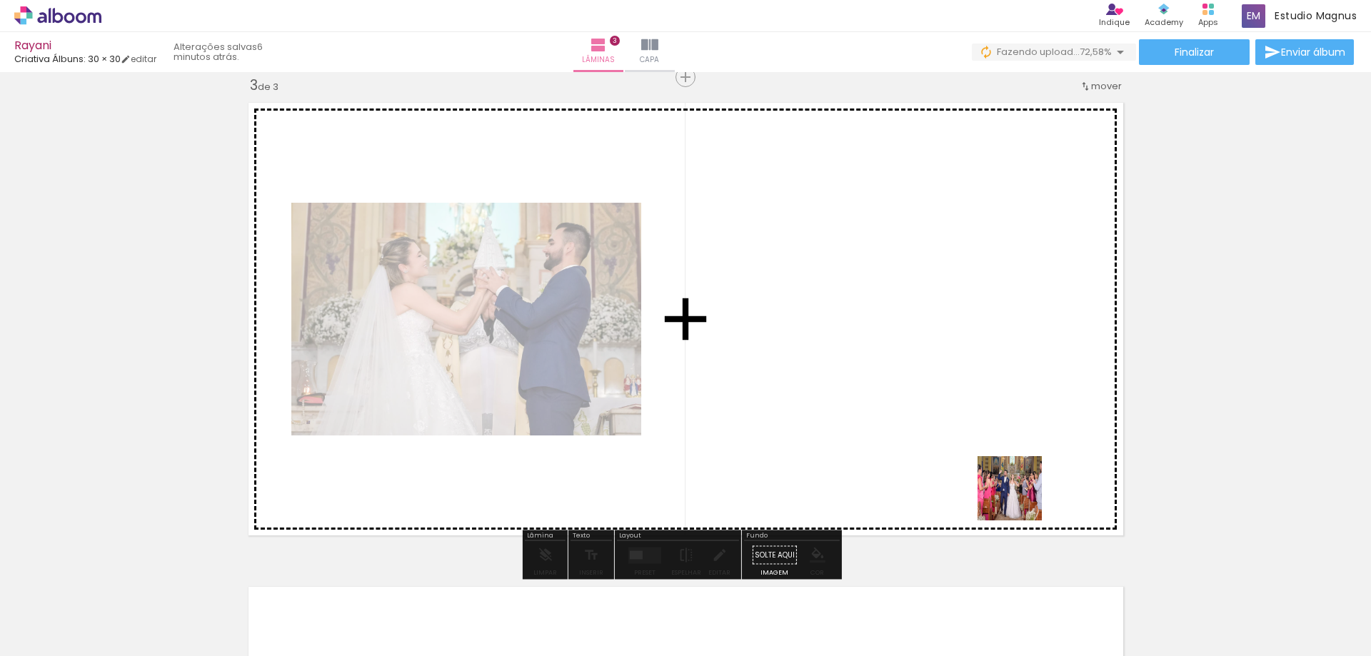
drag, startPoint x: 1020, startPoint y: 499, endPoint x: 1016, endPoint y: 441, distance: 58.0
click at [1016, 441] on quentale-workspace at bounding box center [685, 328] width 1371 height 656
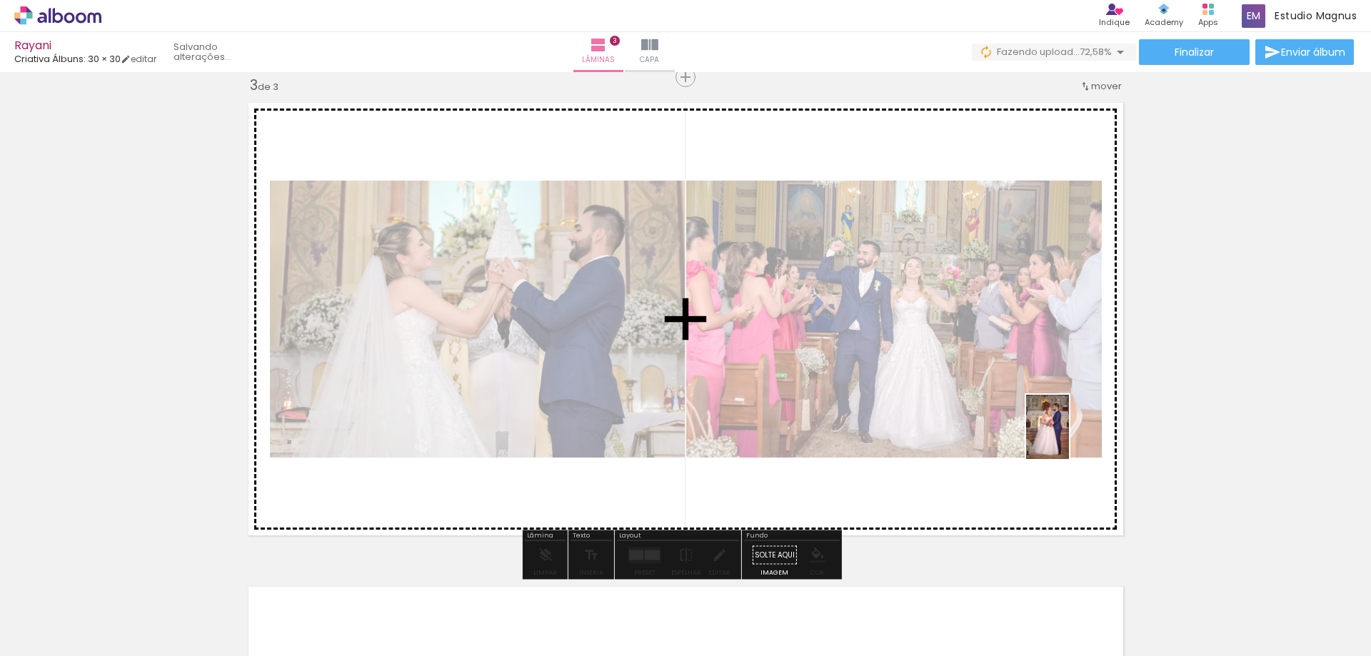
drag, startPoint x: 1107, startPoint y: 608, endPoint x: 1069, endPoint y: 438, distance: 174.9
click at [1069, 438] on quentale-workspace at bounding box center [685, 328] width 1371 height 656
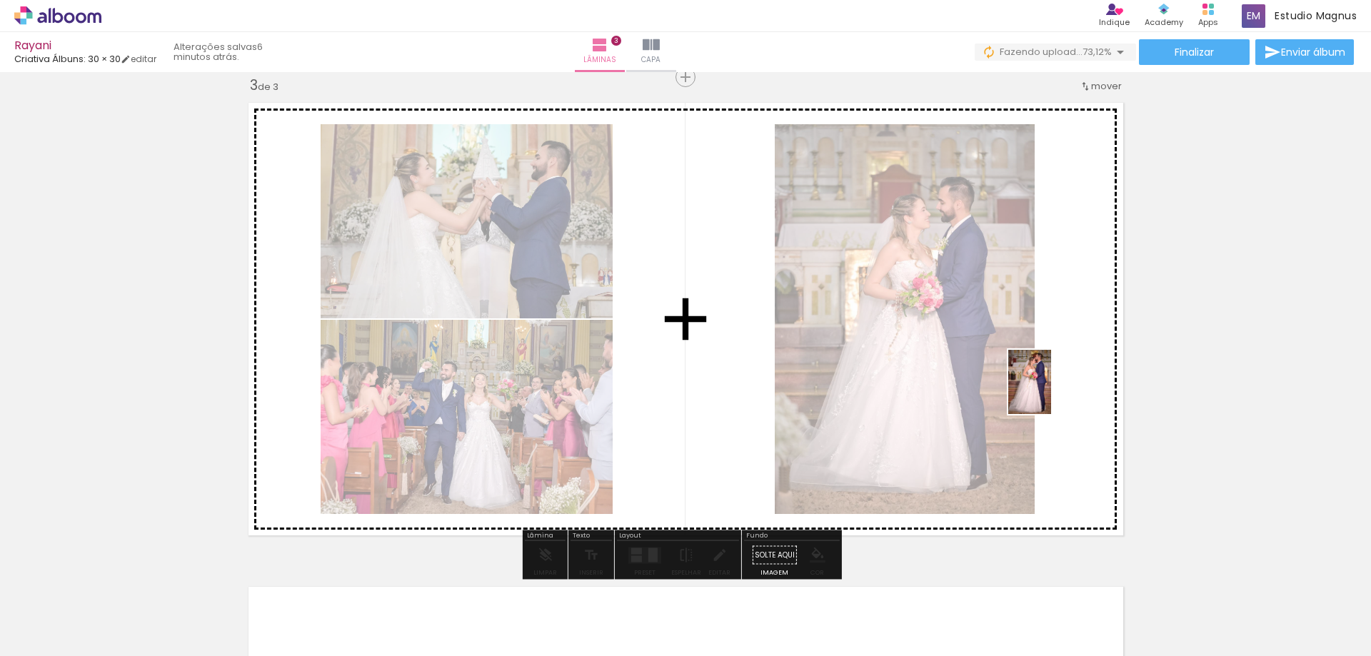
drag, startPoint x: 1190, startPoint y: 606, endPoint x: 1051, endPoint y: 393, distance: 254.8
click at [1051, 393] on quentale-workspace at bounding box center [685, 328] width 1371 height 656
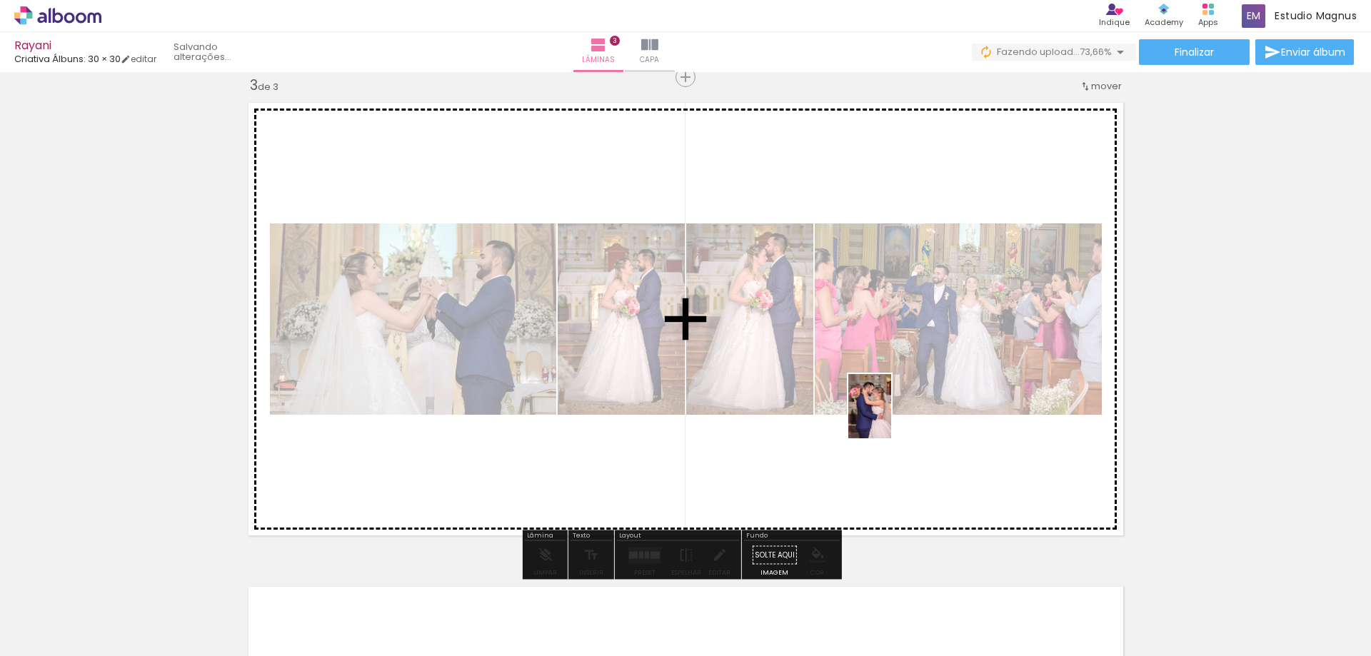
drag, startPoint x: 1241, startPoint y: 585, endPoint x: 891, endPoint y: 417, distance: 388.3
click at [891, 417] on quentale-workspace at bounding box center [685, 328] width 1371 height 656
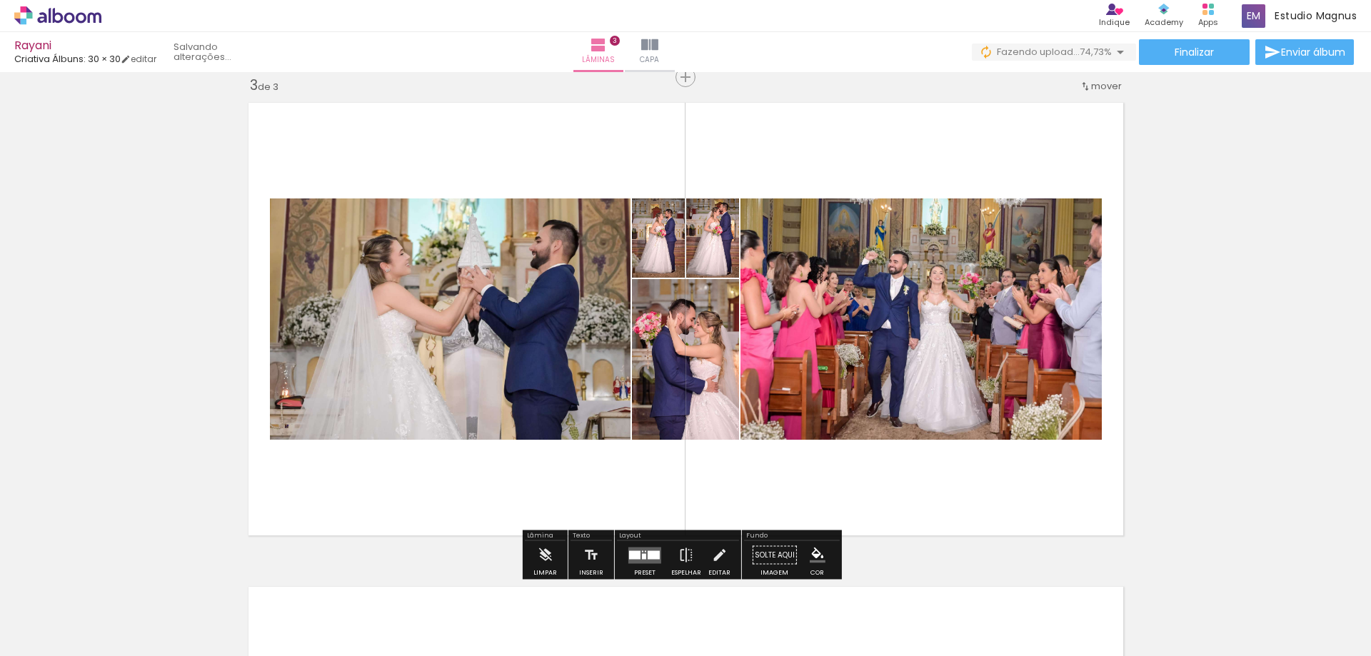
click at [651, 555] on div at bounding box center [654, 554] width 12 height 9
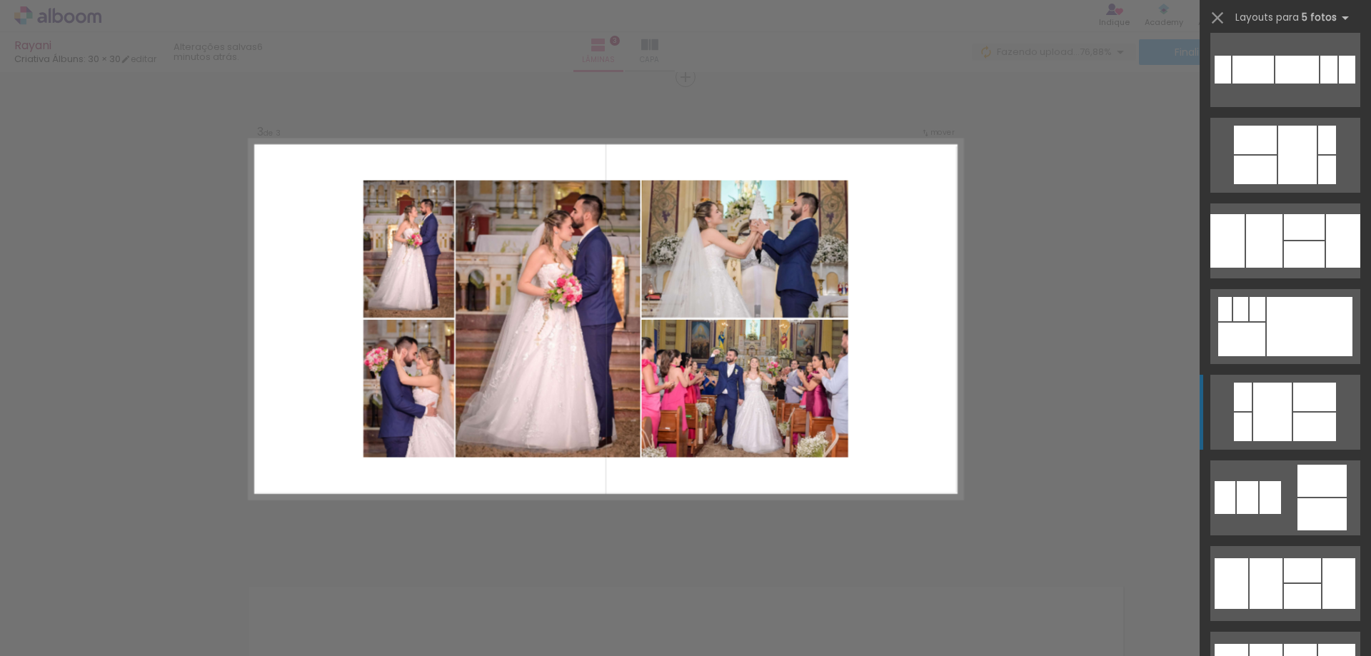
scroll to position [1142, 0]
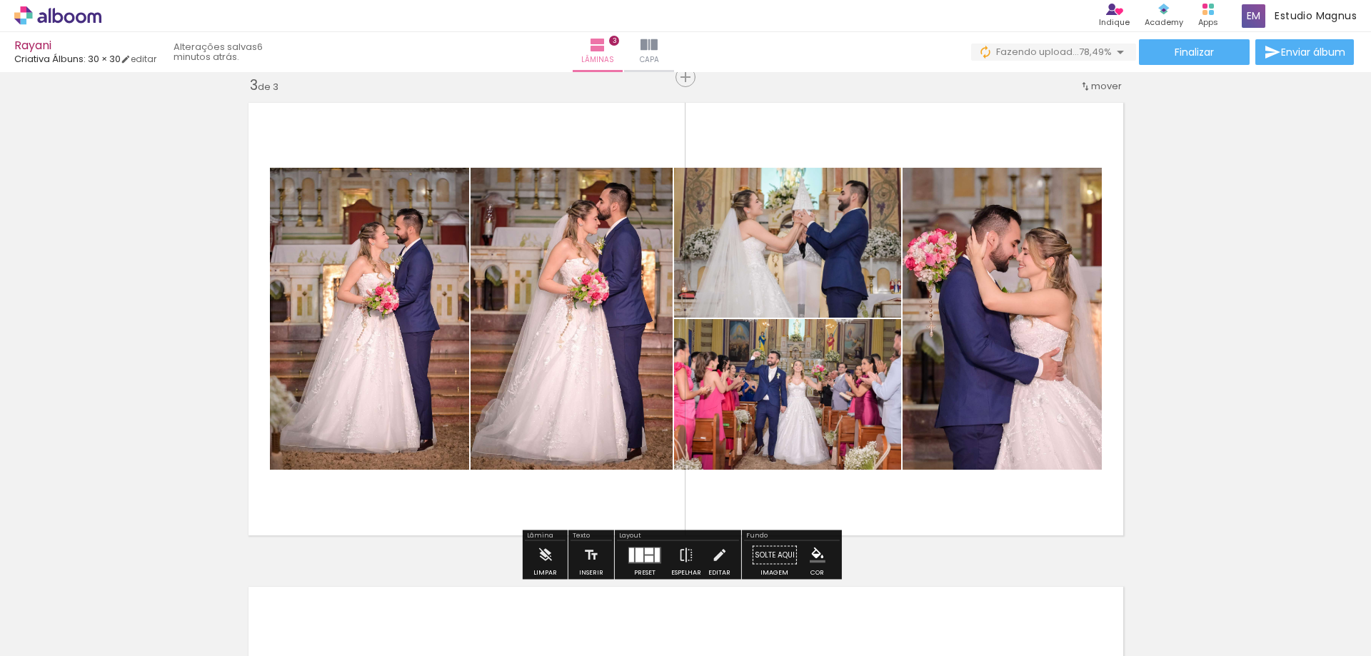
click at [635, 555] on div at bounding box center [639, 555] width 8 height 14
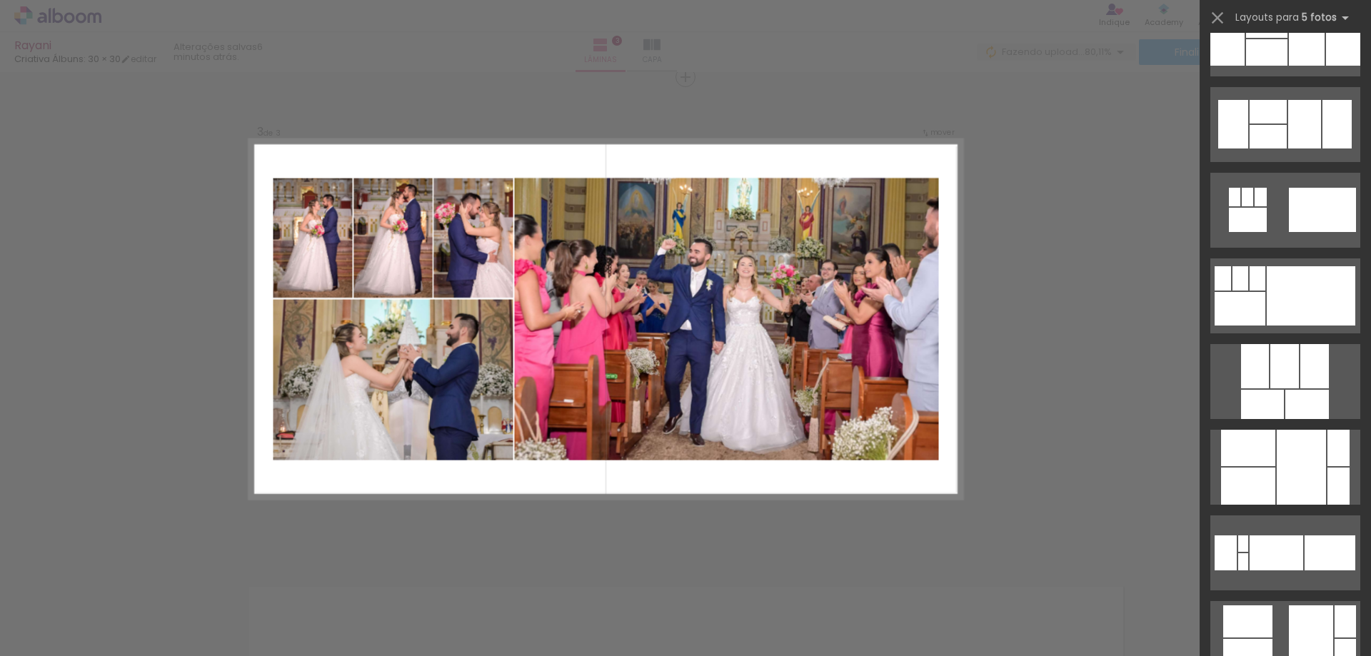
scroll to position [3041, 0]
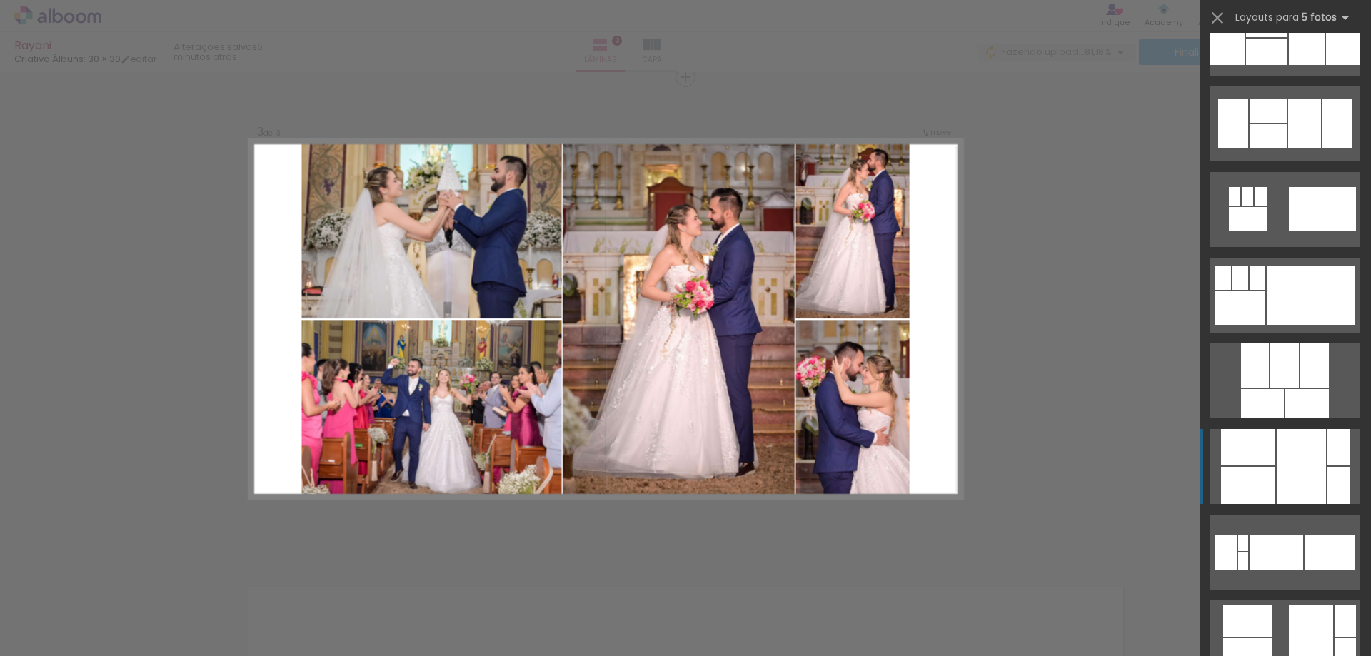
click at [1315, 457] on div at bounding box center [1300, 466] width 49 height 75
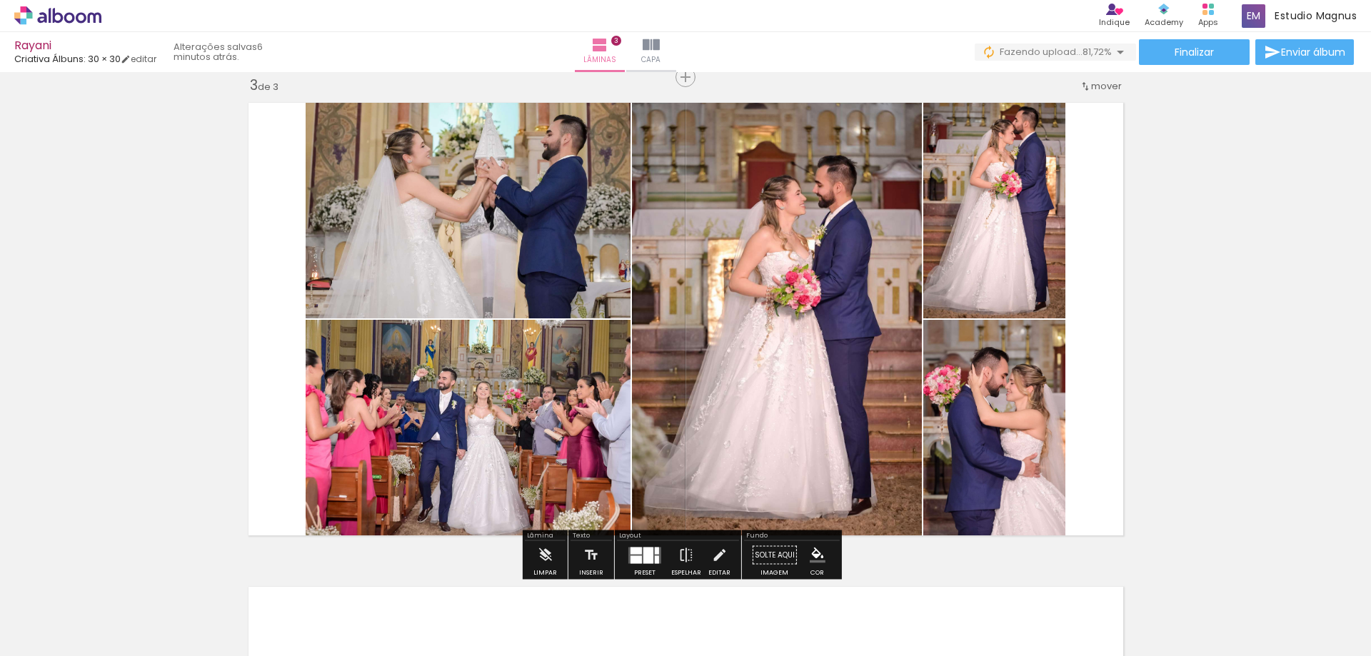
click at [1246, 217] on div "Inserir lâmina 1 de 3 Inserir lâmina 2 de 3 Inserir lâmina 3 de 3" at bounding box center [685, 58] width 1371 height 1937
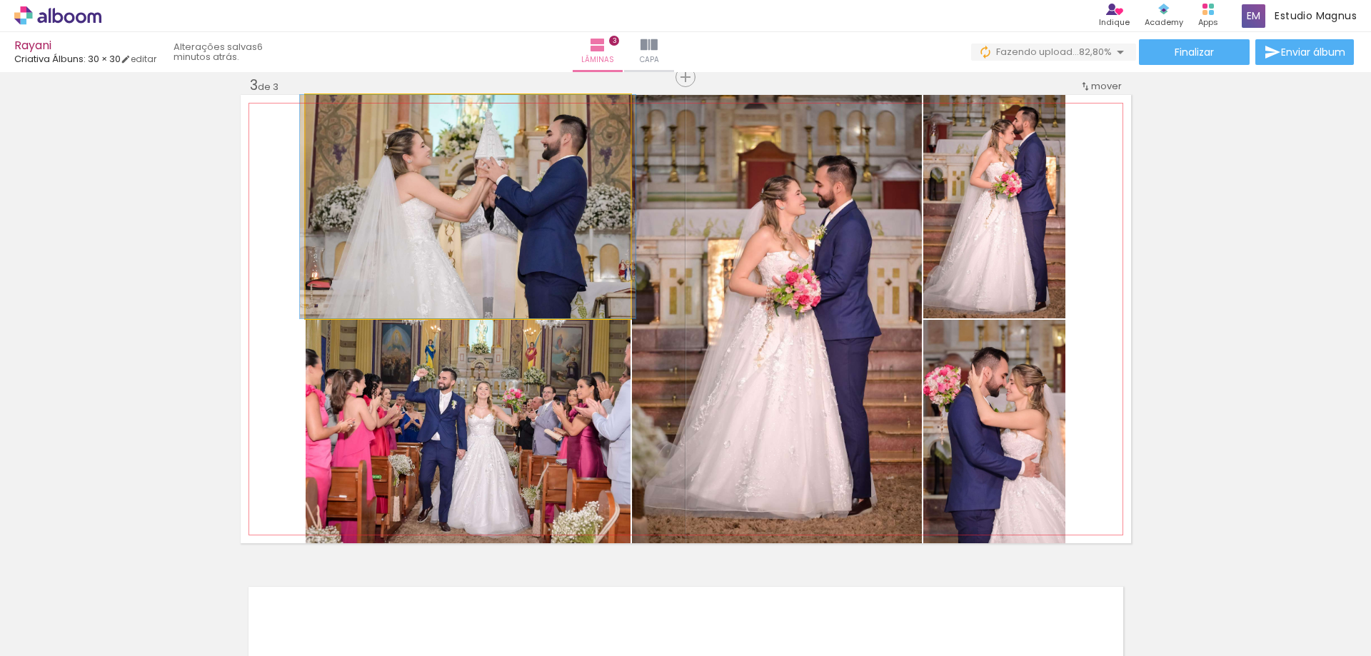
drag, startPoint x: 333, startPoint y: 109, endPoint x: 310, endPoint y: 119, distance: 25.3
type paper-slider "100"
click at [310, 119] on div at bounding box center [359, 109] width 99 height 21
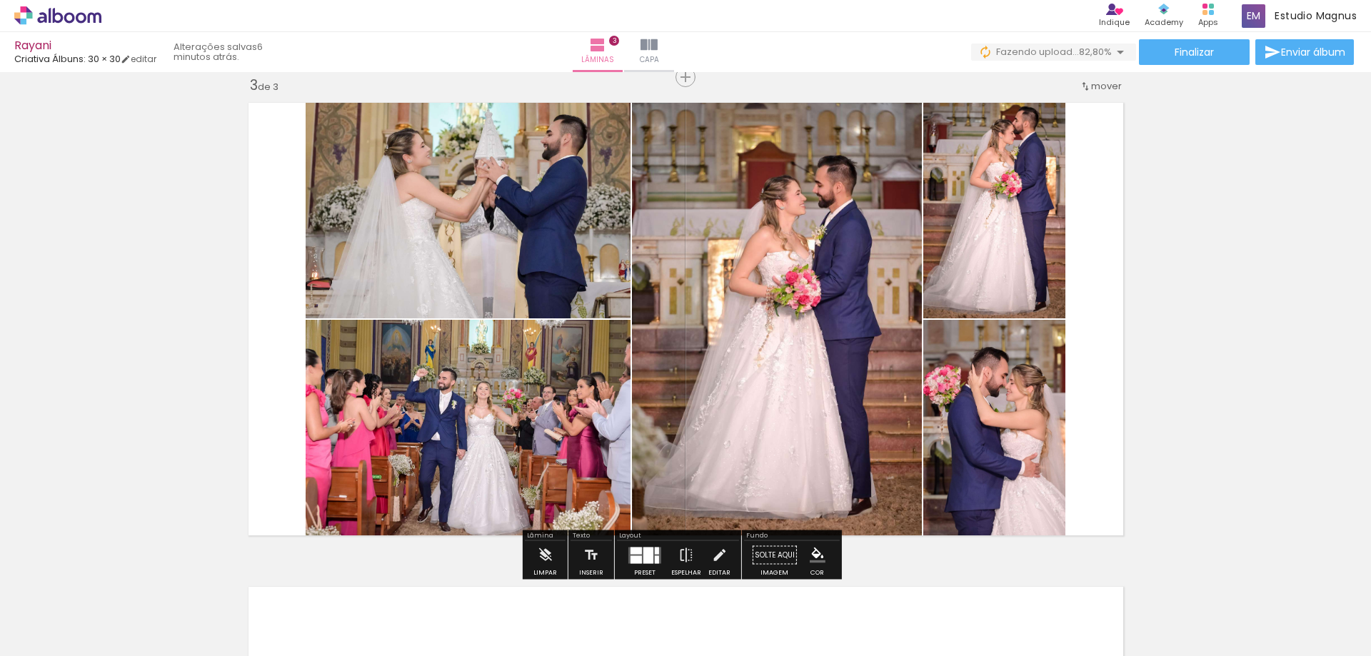
click at [1268, 286] on div "Inserir lâmina 1 de 3 Inserir lâmina 2 de 3 Inserir lâmina 3 de 3" at bounding box center [685, 58] width 1371 height 1937
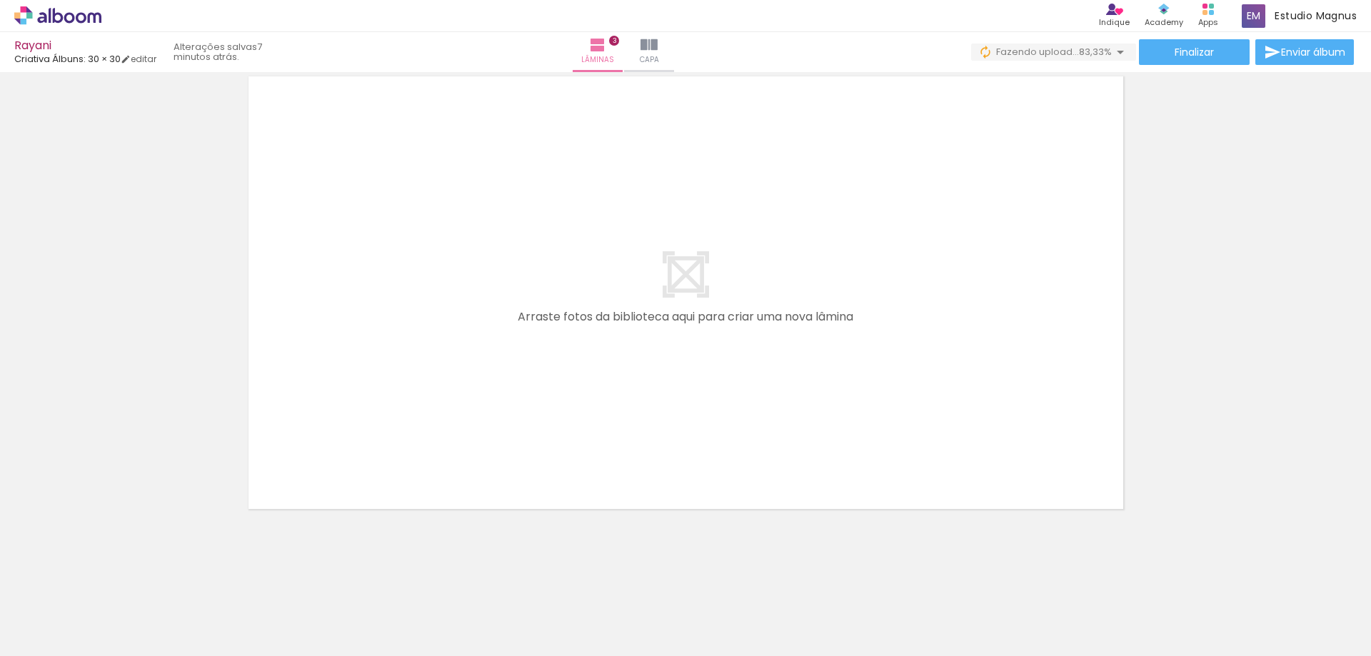
scroll to position [0, 1019]
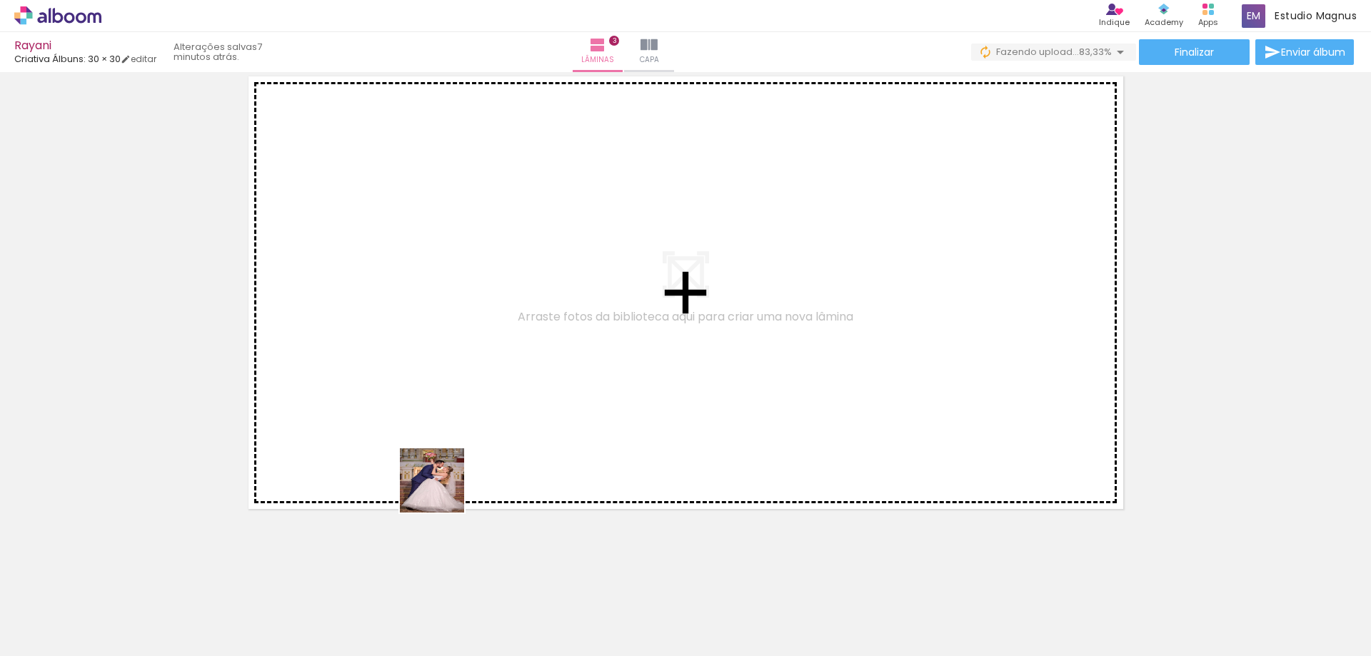
drag, startPoint x: 401, startPoint y: 529, endPoint x: 459, endPoint y: 465, distance: 85.9
click at [459, 465] on quentale-workspace at bounding box center [685, 328] width 1371 height 656
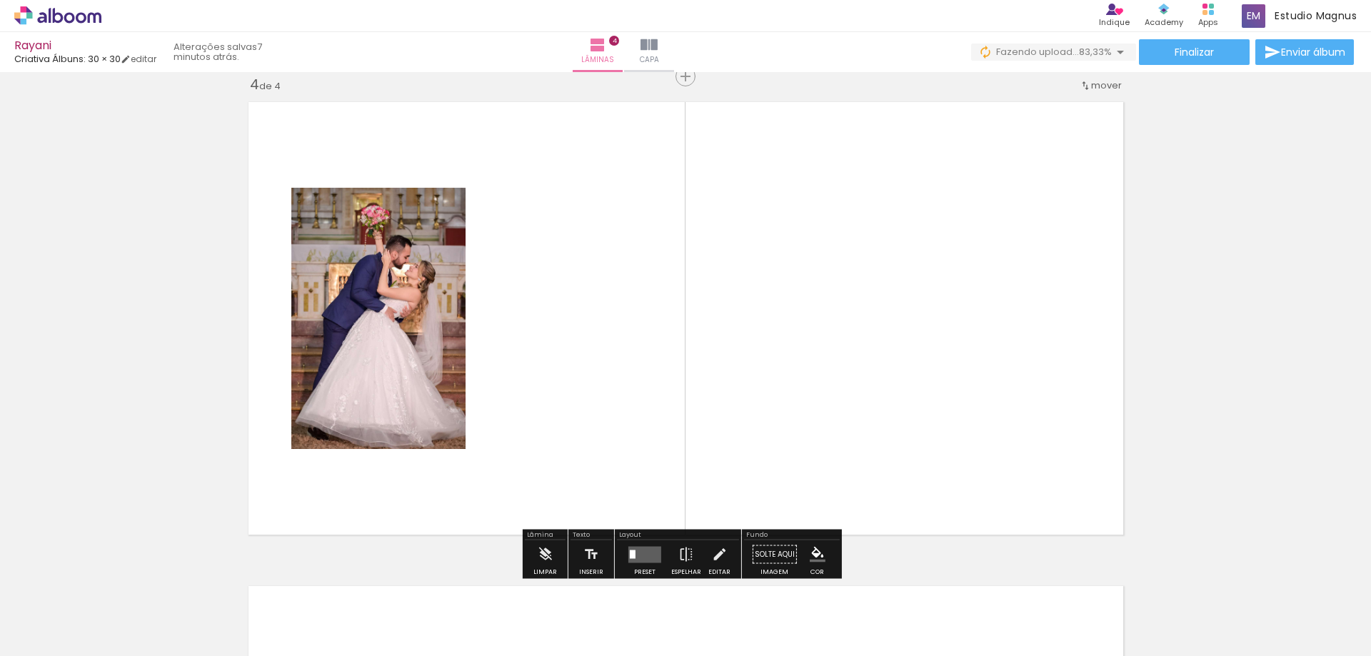
scroll to position [1471, 0]
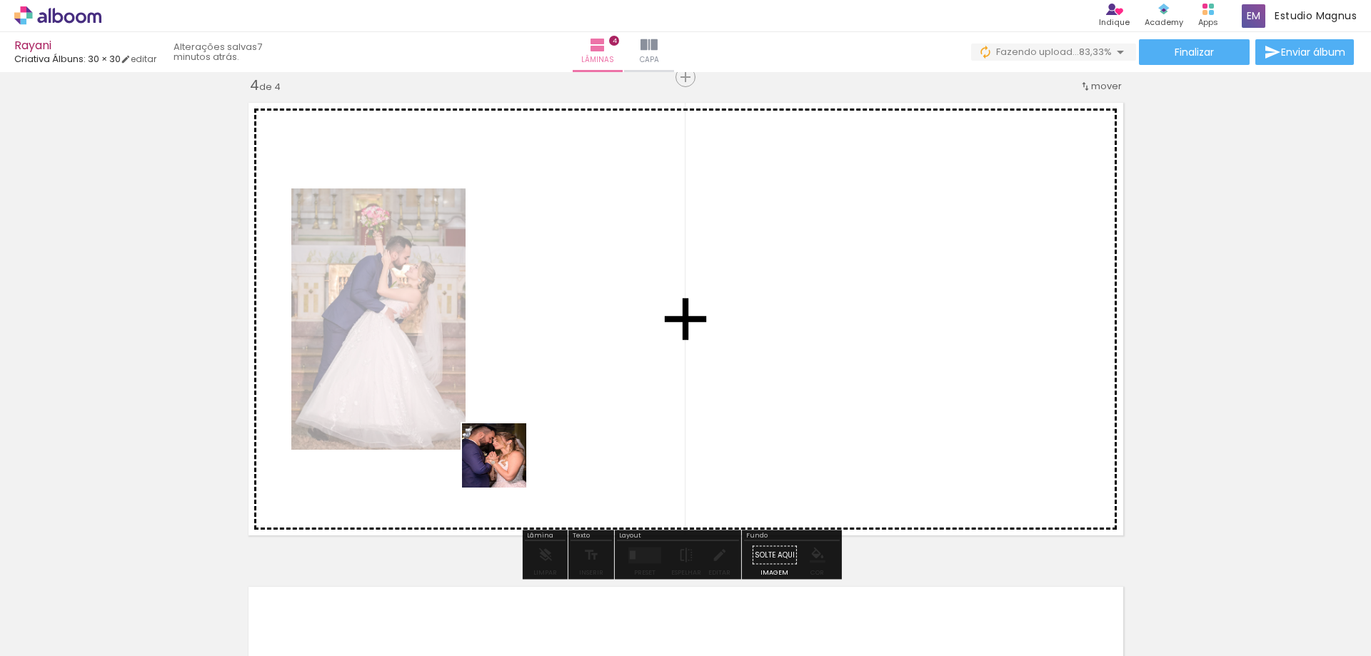
drag, startPoint x: 448, startPoint y: 552, endPoint x: 533, endPoint y: 419, distance: 157.6
click at [533, 419] on quentale-workspace at bounding box center [685, 328] width 1371 height 656
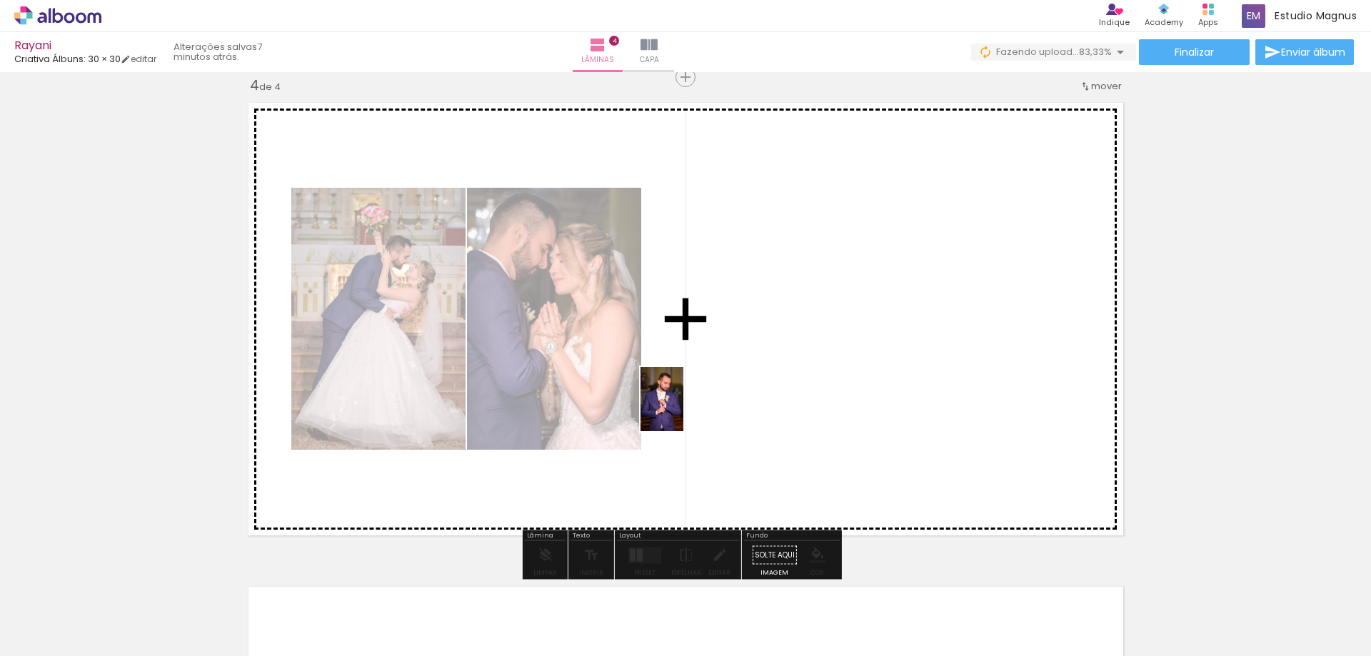
drag, startPoint x: 500, startPoint y: 608, endPoint x: 683, endPoint y: 410, distance: 269.8
click at [683, 410] on quentale-workspace at bounding box center [685, 328] width 1371 height 656
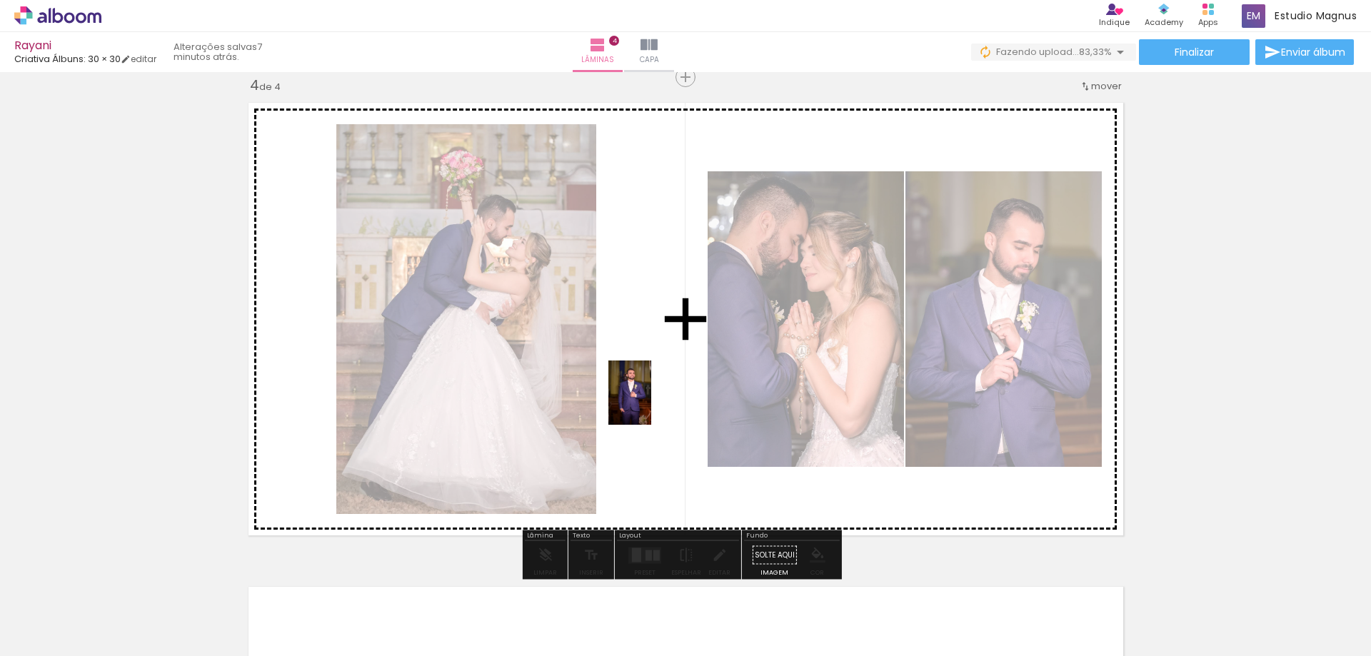
drag, startPoint x: 570, startPoint y: 628, endPoint x: 651, endPoint y: 403, distance: 239.8
click at [651, 403] on quentale-workspace at bounding box center [685, 328] width 1371 height 656
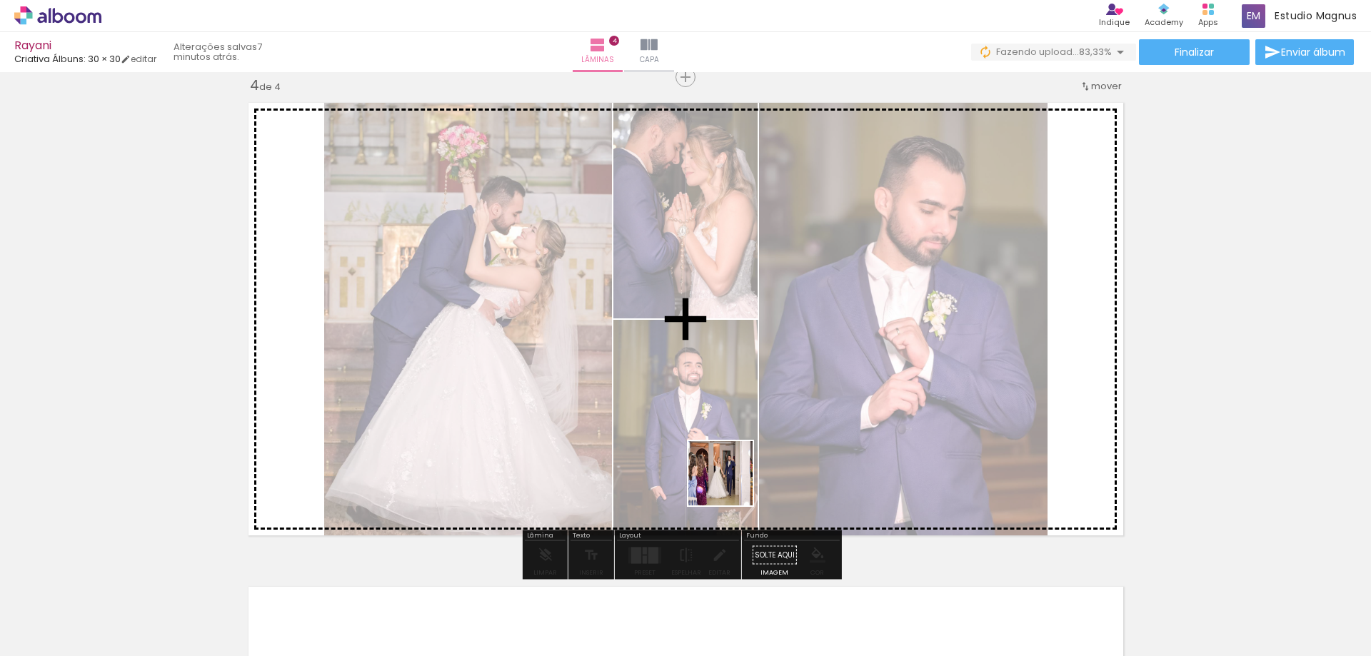
drag, startPoint x: 662, startPoint y: 622, endPoint x: 747, endPoint y: 453, distance: 189.0
click at [747, 453] on quentale-workspace at bounding box center [685, 328] width 1371 height 656
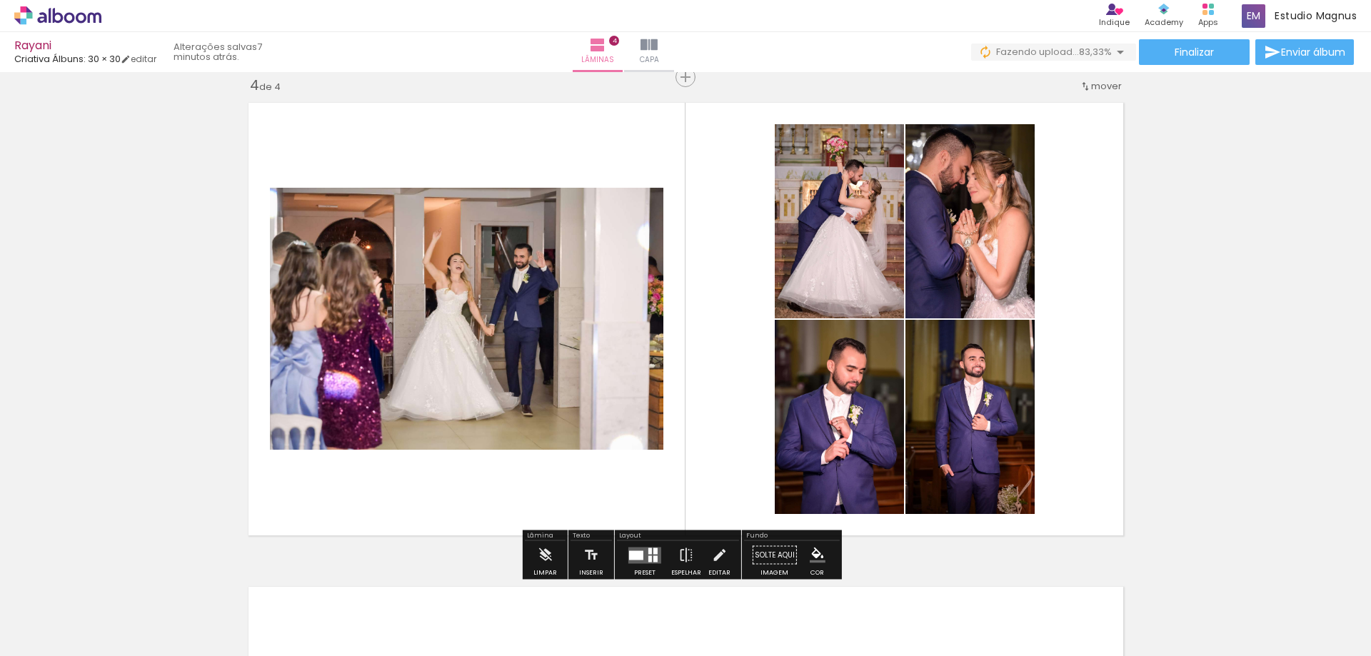
click at [536, 295] on quentale-photo at bounding box center [466, 319] width 393 height 262
click at [554, 553] on paper-button "Limpar" at bounding box center [545, 559] width 31 height 36
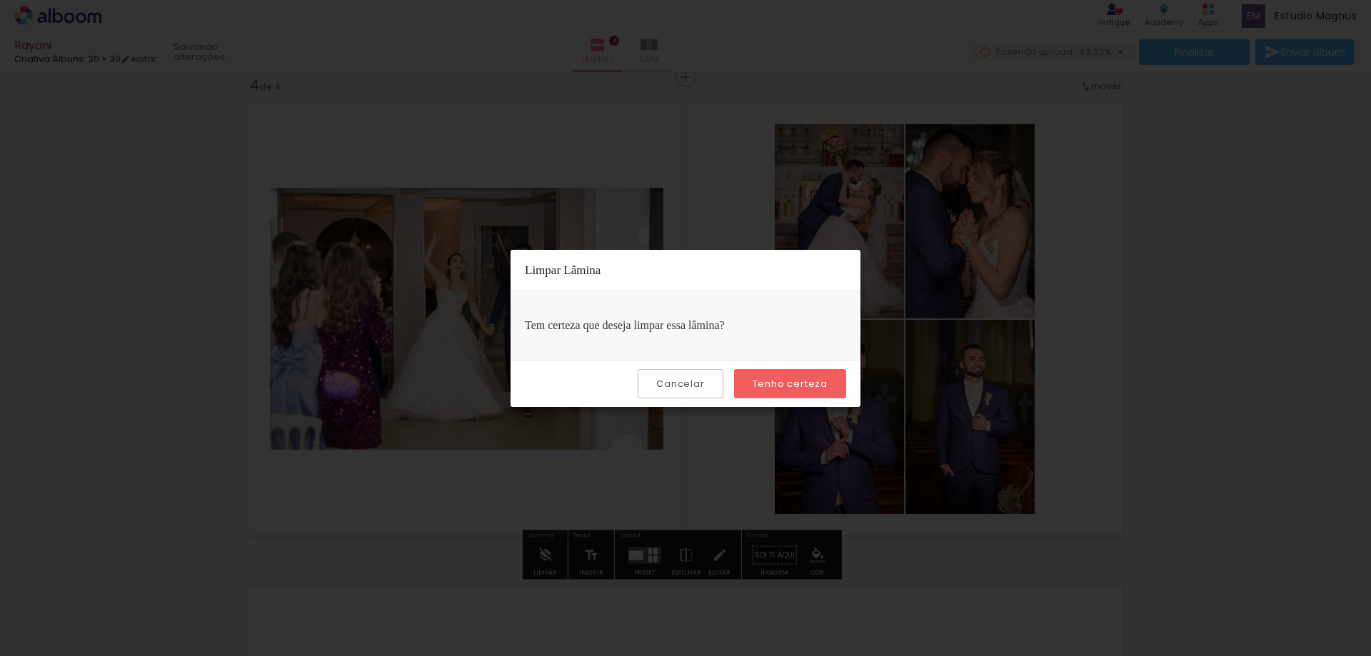
click at [766, 376] on paper-button "Tenho certeza" at bounding box center [790, 383] width 112 height 29
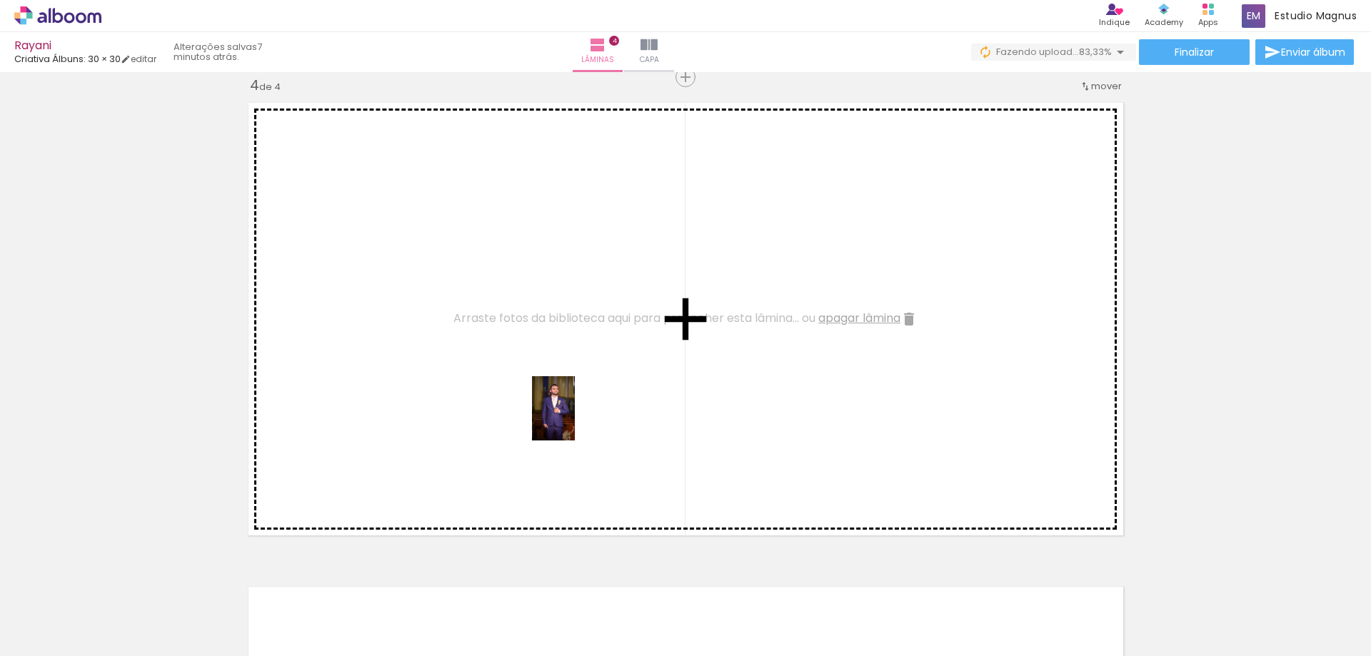
drag, startPoint x: 570, startPoint y: 604, endPoint x: 575, endPoint y: 419, distance: 185.0
click at [575, 419] on quentale-workspace at bounding box center [685, 328] width 1371 height 656
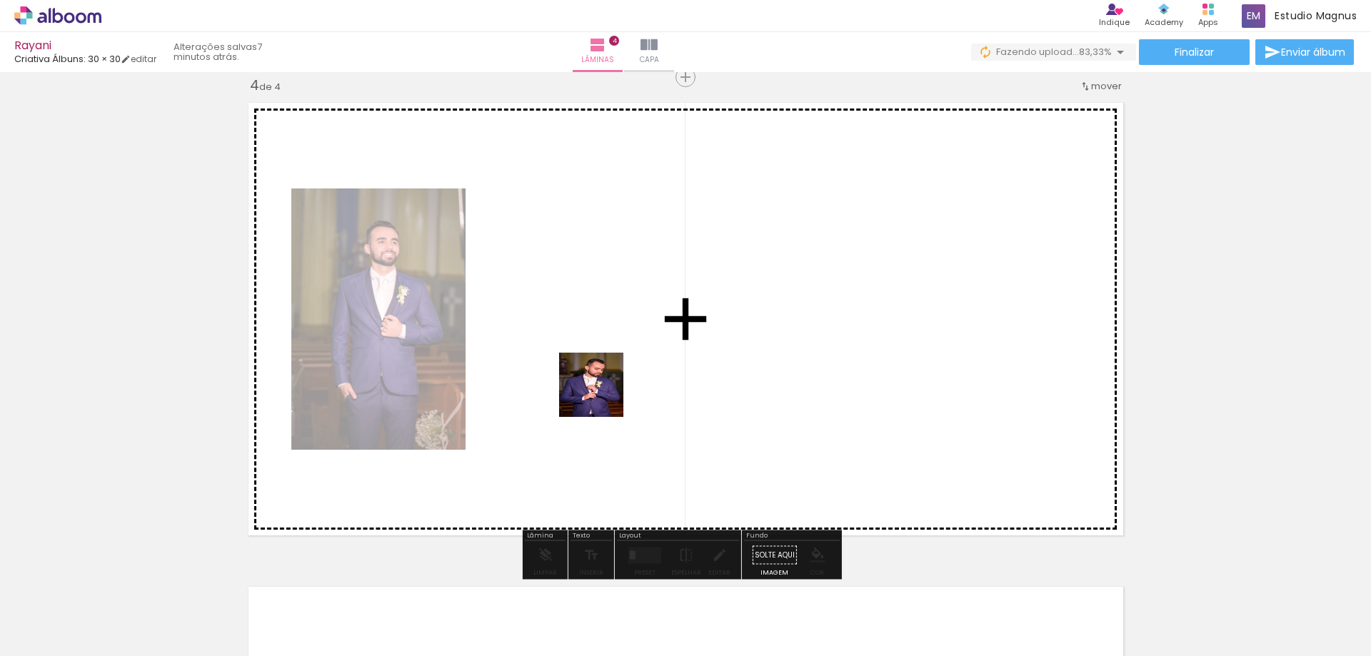
drag, startPoint x: 493, startPoint y: 615, endPoint x: 602, endPoint y: 396, distance: 245.5
click at [602, 396] on quentale-workspace at bounding box center [685, 328] width 1371 height 656
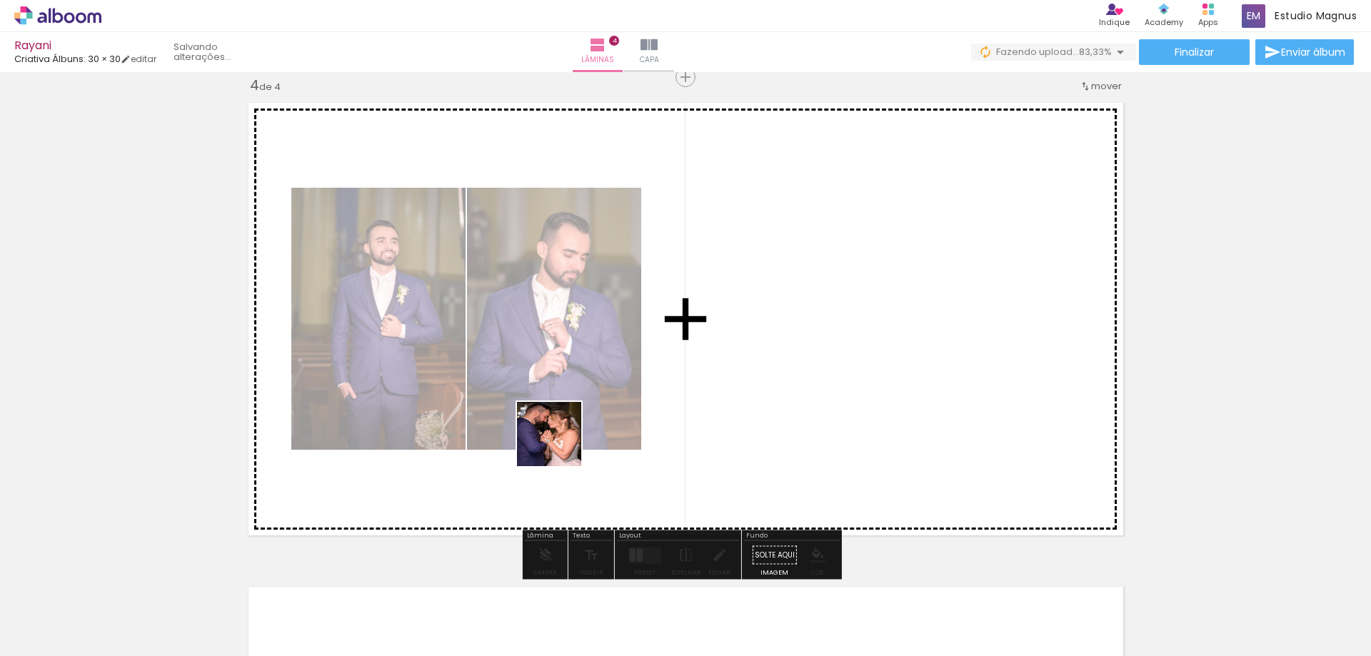
drag, startPoint x: 461, startPoint y: 582, endPoint x: 557, endPoint y: 425, distance: 183.3
click at [583, 418] on quentale-workspace at bounding box center [685, 328] width 1371 height 656
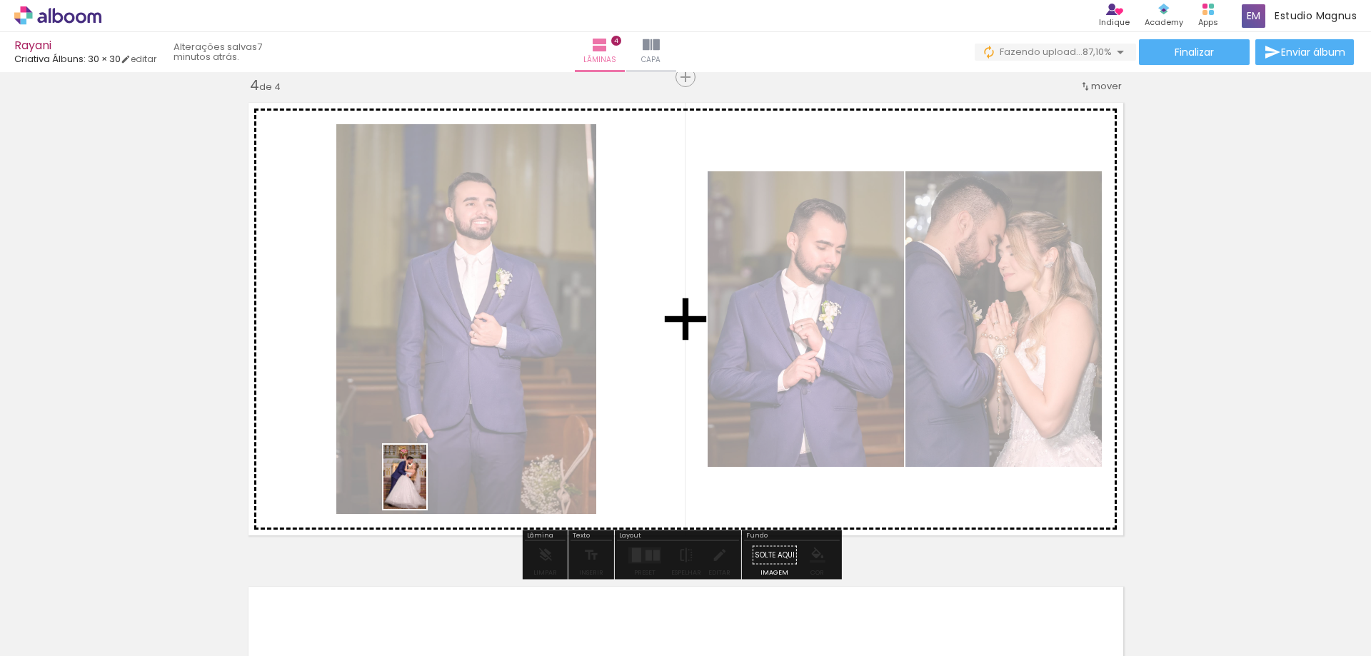
drag, startPoint x: 336, startPoint y: 615, endPoint x: 445, endPoint y: 446, distance: 200.8
click at [445, 446] on quentale-workspace at bounding box center [685, 328] width 1371 height 656
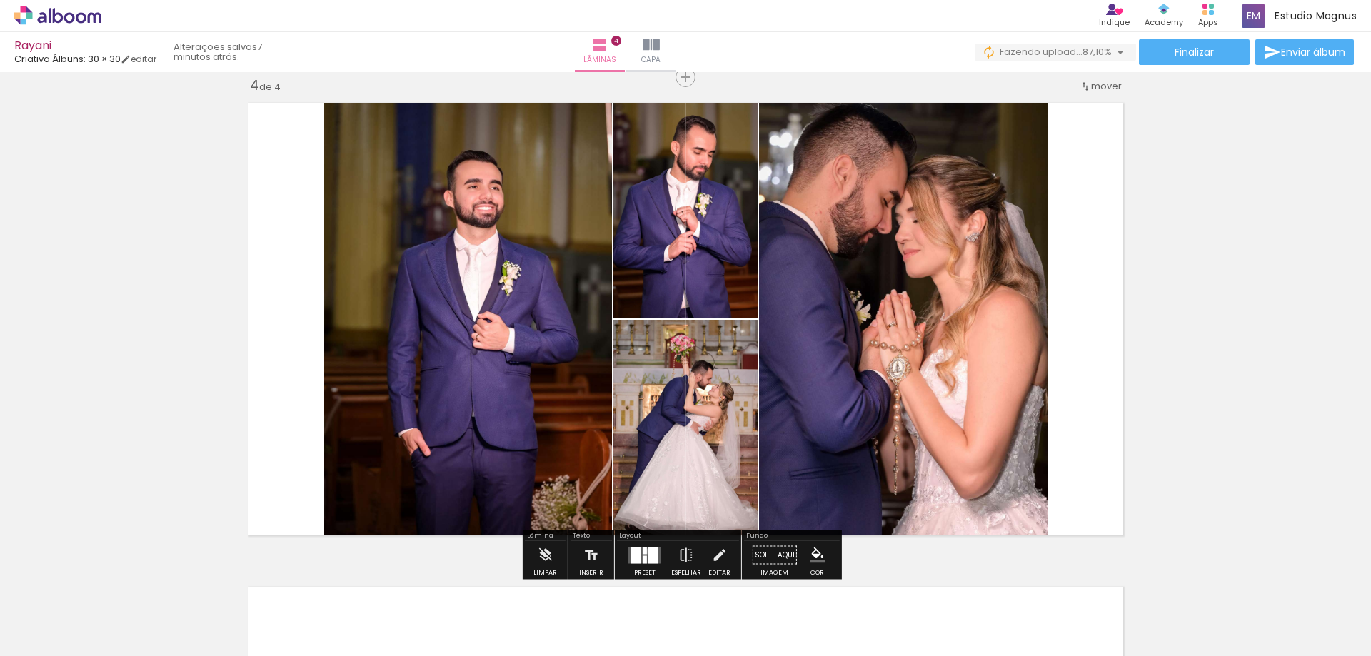
click at [648, 551] on div at bounding box center [653, 555] width 10 height 16
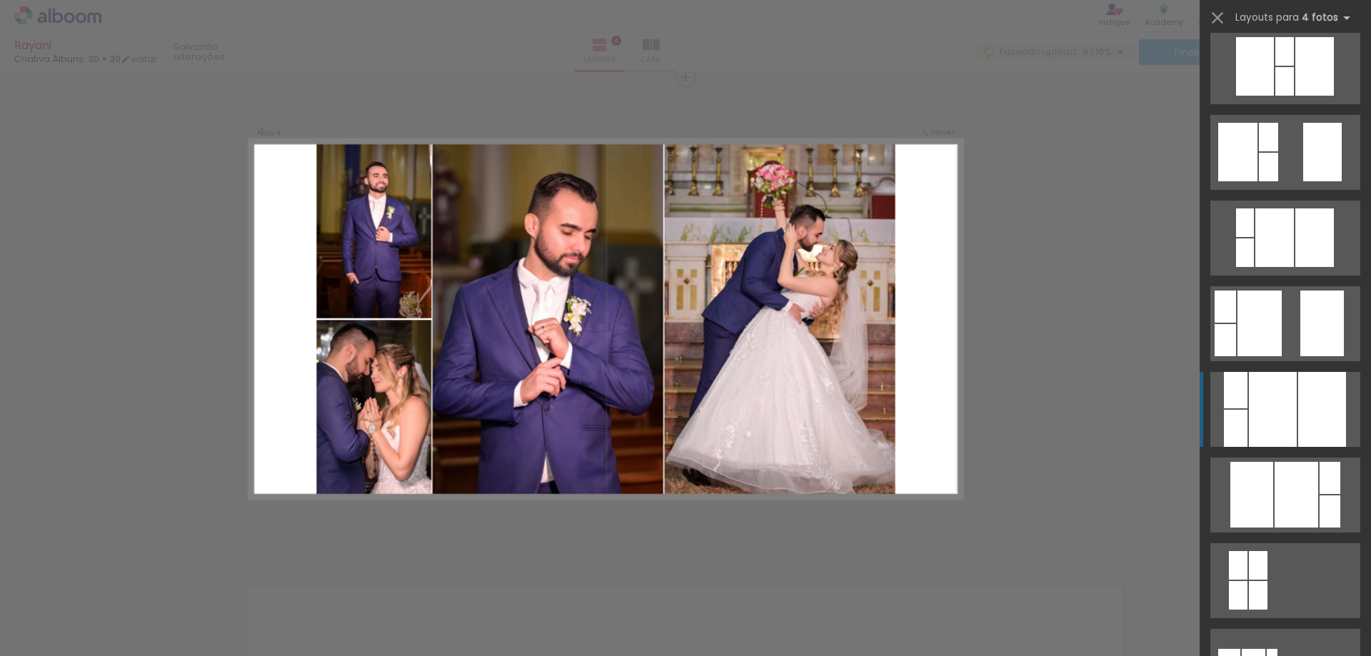
scroll to position [428, 0]
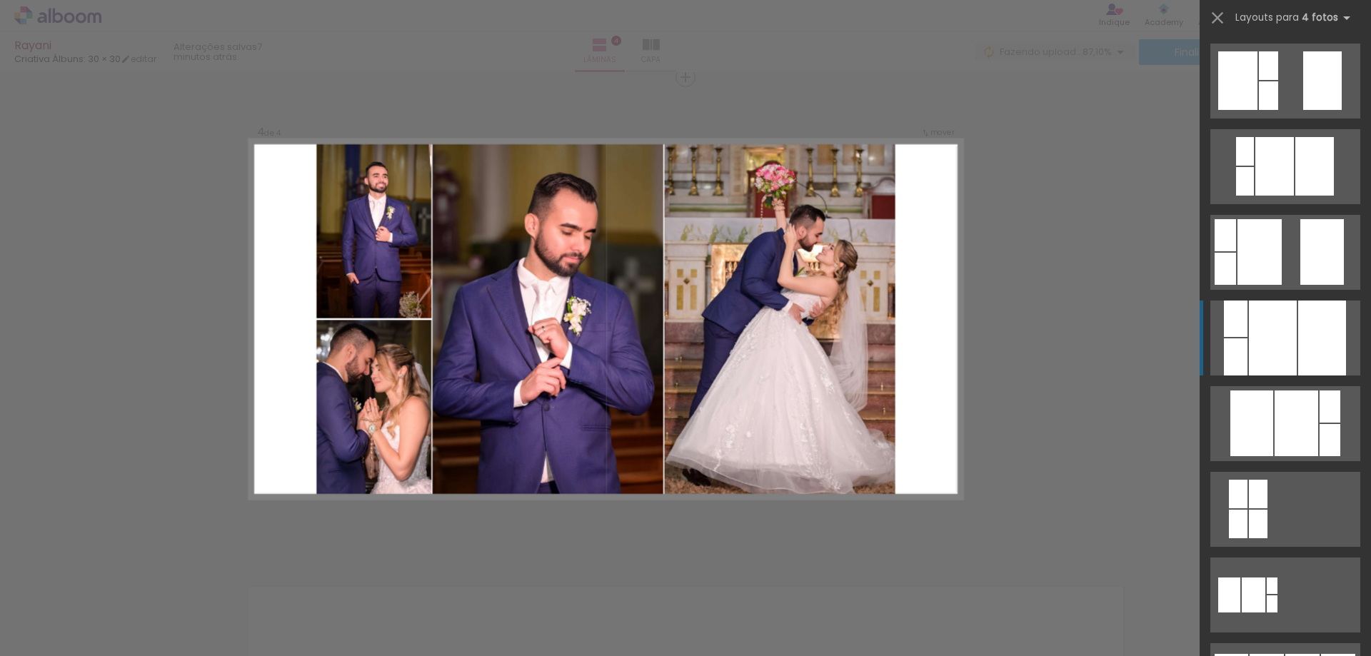
click at [1298, 323] on div at bounding box center [1322, 338] width 48 height 75
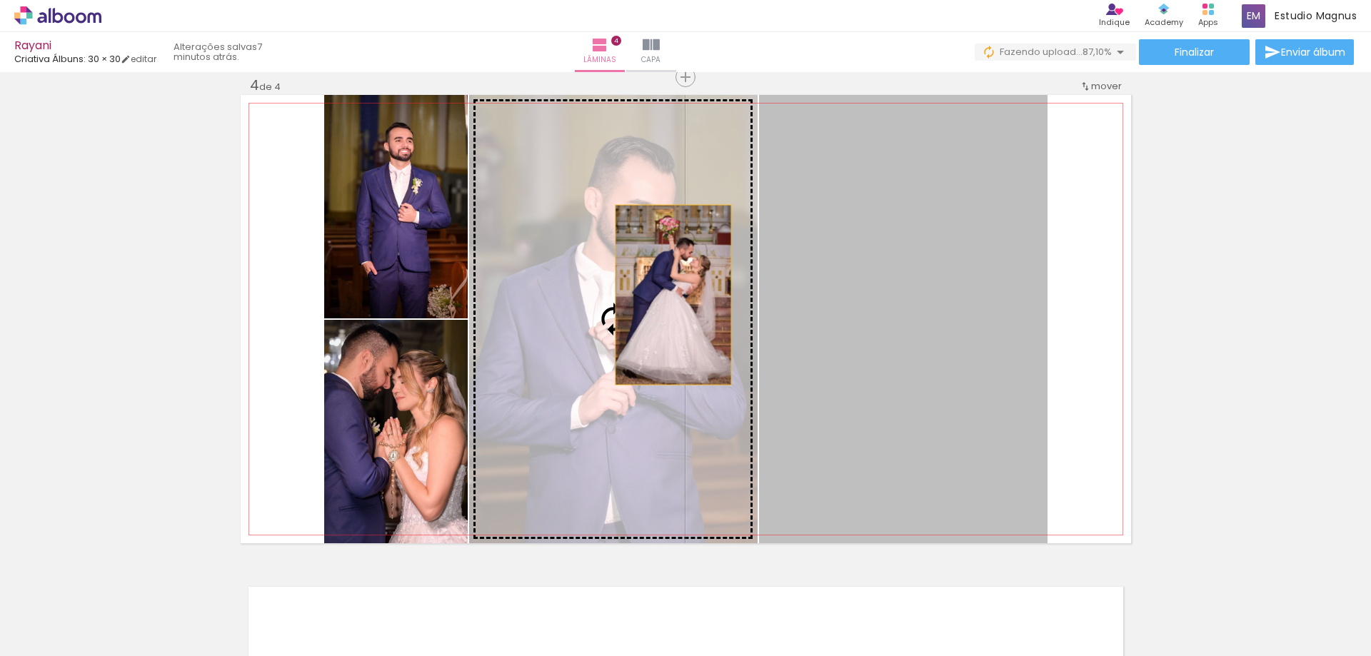
drag, startPoint x: 962, startPoint y: 335, endPoint x: 668, endPoint y: 295, distance: 296.8
click at [0, 0] on slot at bounding box center [0, 0] width 0 height 0
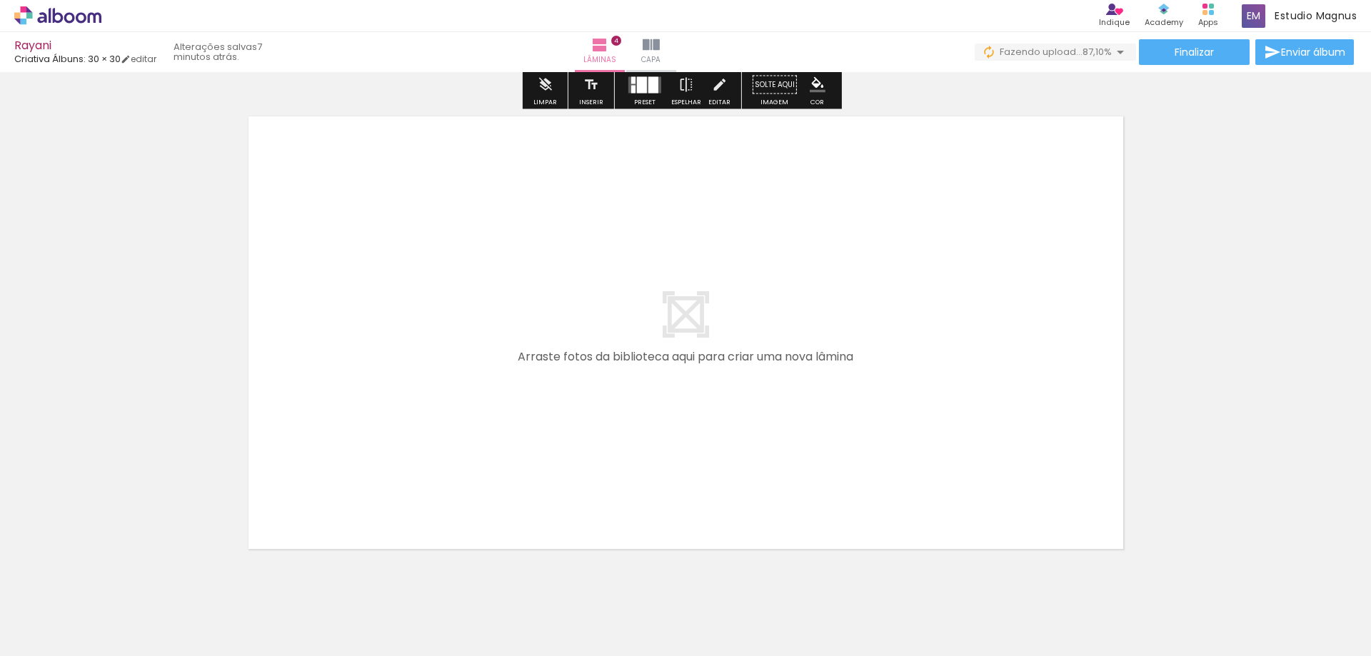
scroll to position [1981, 0]
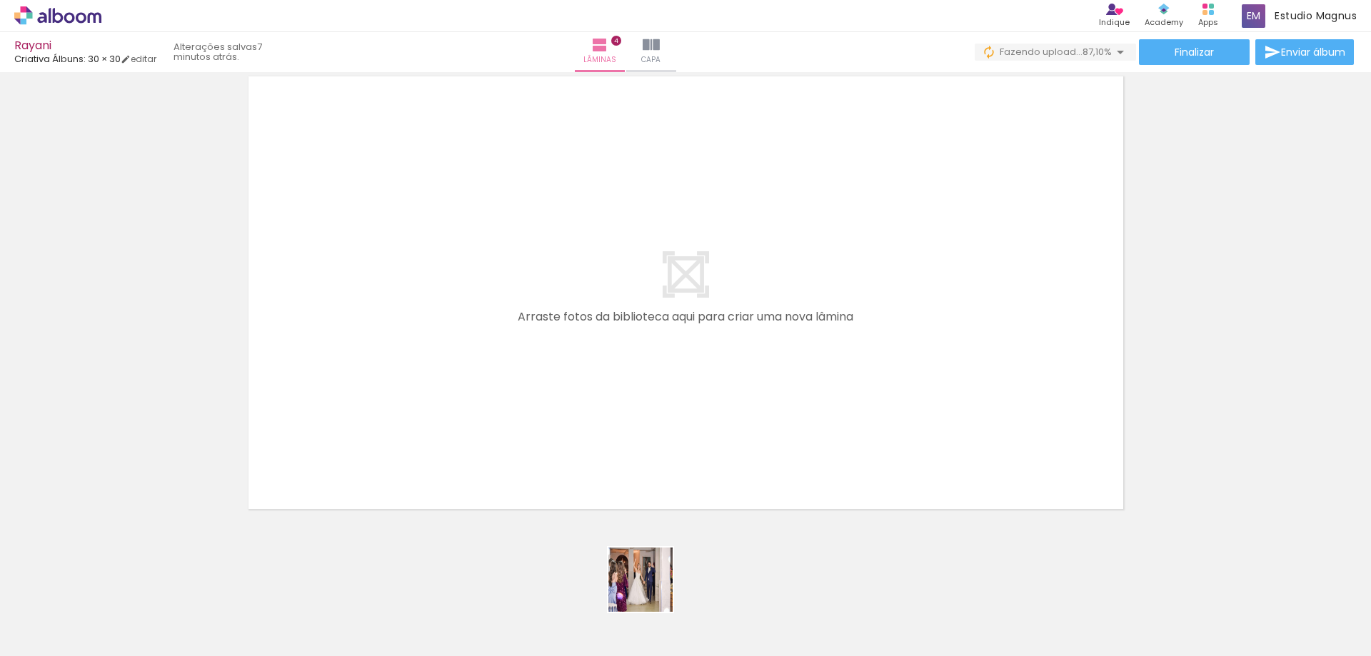
drag, startPoint x: 650, startPoint y: 608, endPoint x: 693, endPoint y: 435, distance: 178.9
click at [699, 370] on quentale-workspace at bounding box center [685, 328] width 1371 height 656
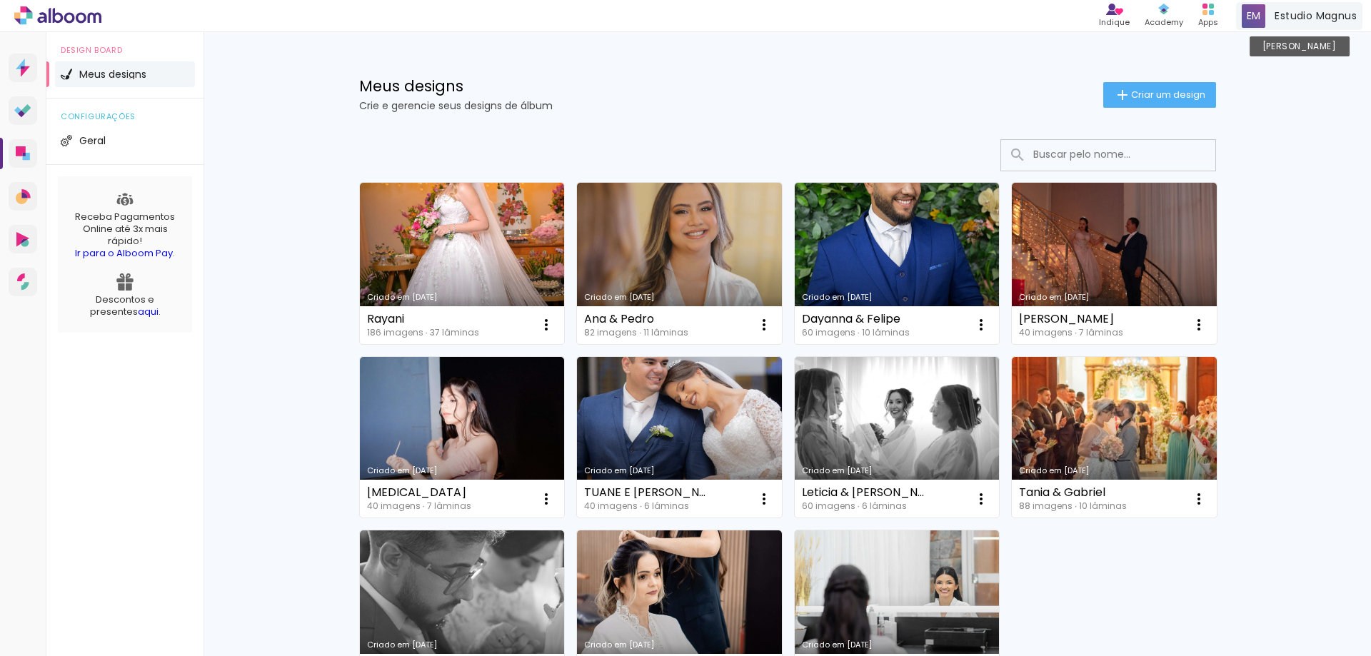
click at [1280, 11] on span "Estudio Magnus" at bounding box center [1315, 16] width 82 height 15
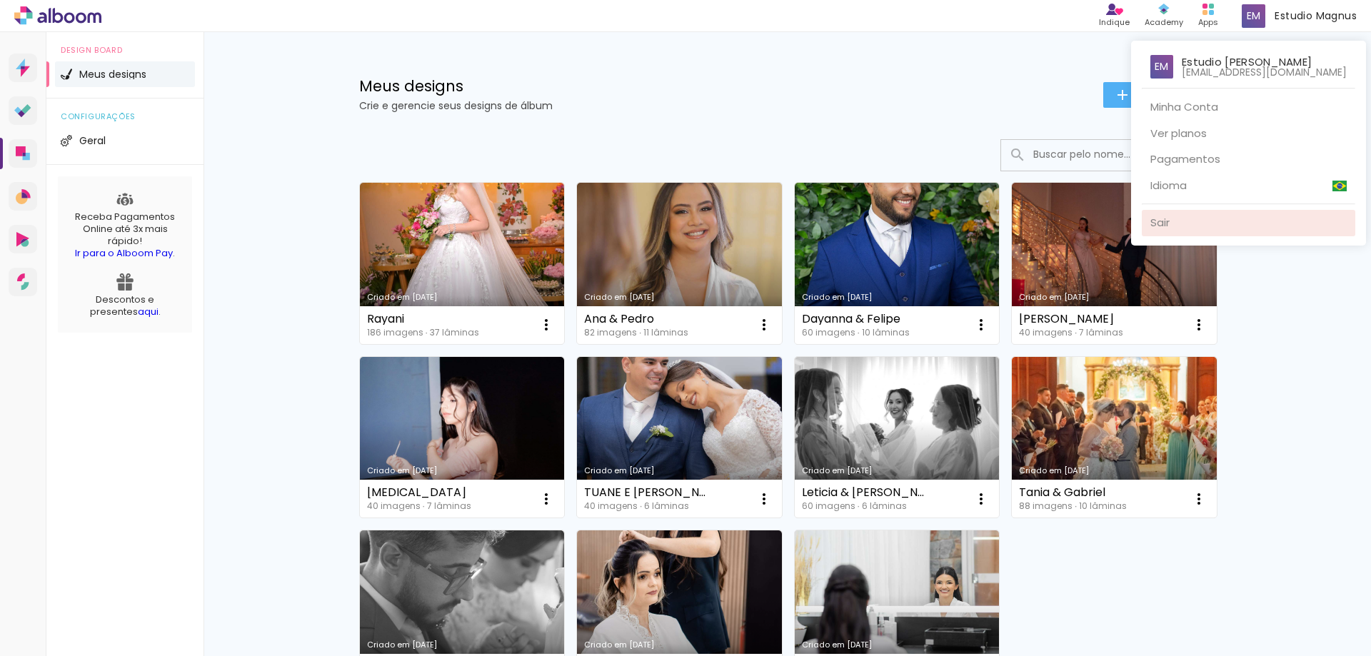
click at [1207, 222] on link "Sair" at bounding box center [1248, 223] width 213 height 26
click at [1261, 395] on div at bounding box center [685, 328] width 1371 height 656
